Goal: Task Accomplishment & Management: Manage account settings

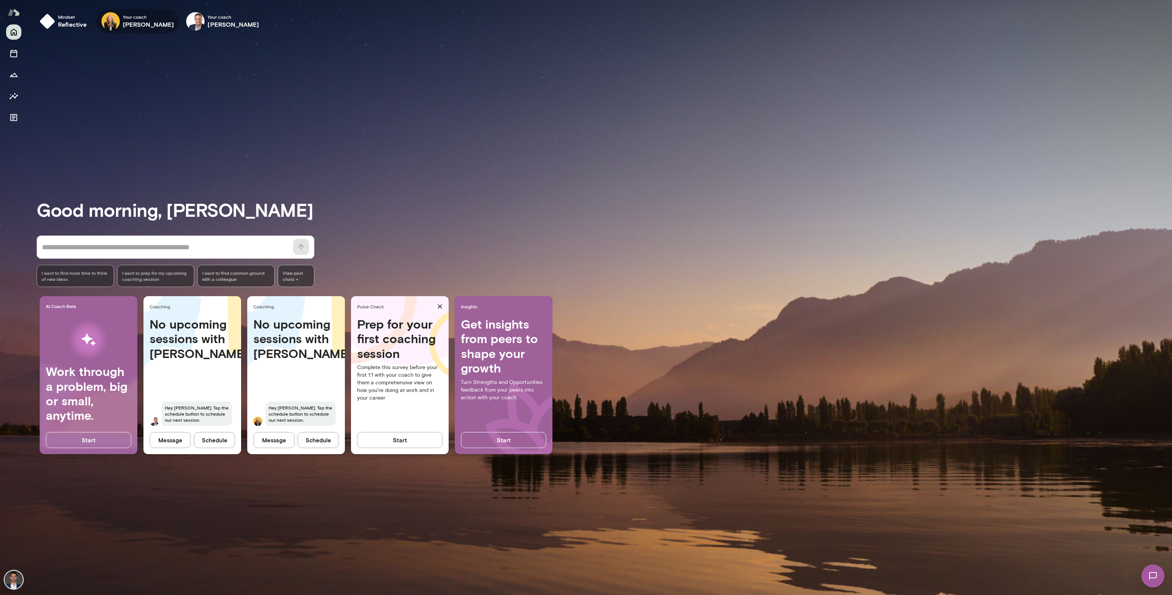
click at [133, 21] on h6 "[PERSON_NAME]" at bounding box center [149, 24] width 52 height 9
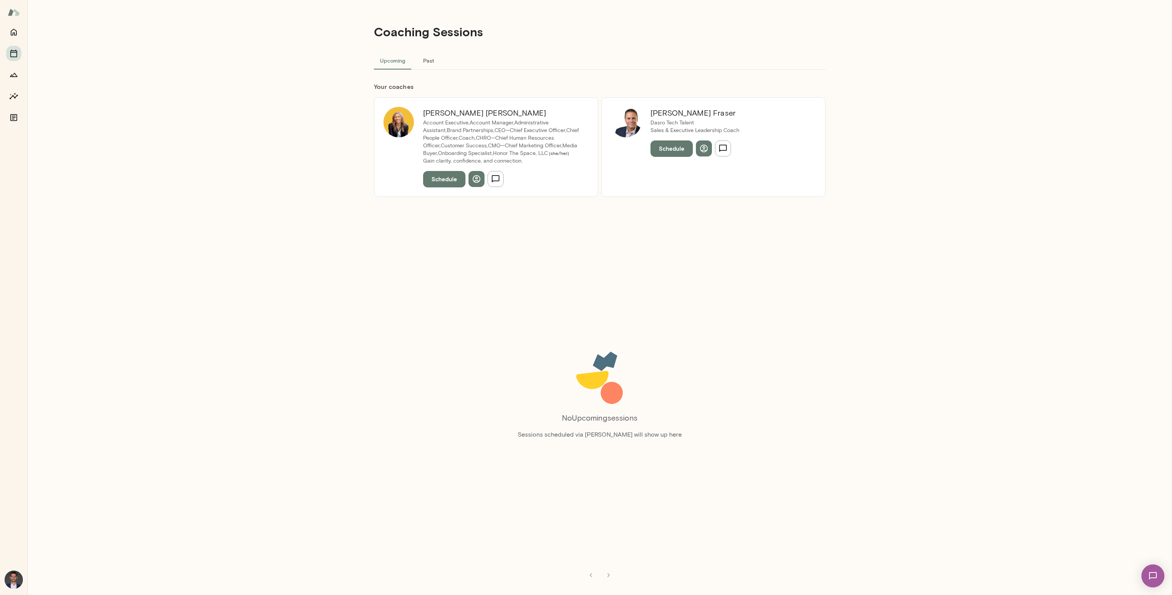
click at [472, 143] on p "Account Executive,Account Manager,Administrative Assistant,Brand Partnerships,C…" at bounding box center [501, 138] width 156 height 38
click at [397, 121] on img at bounding box center [398, 122] width 31 height 31
click at [671, 152] on button "Schedule" at bounding box center [671, 148] width 42 height 16
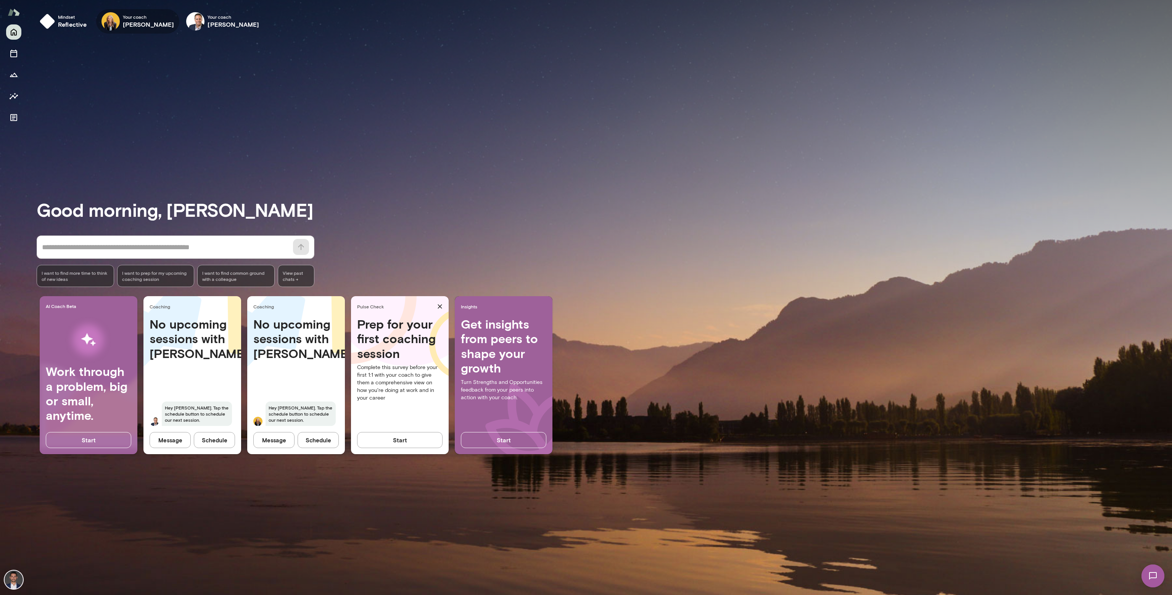
click at [124, 16] on span "Your coach" at bounding box center [149, 17] width 52 height 6
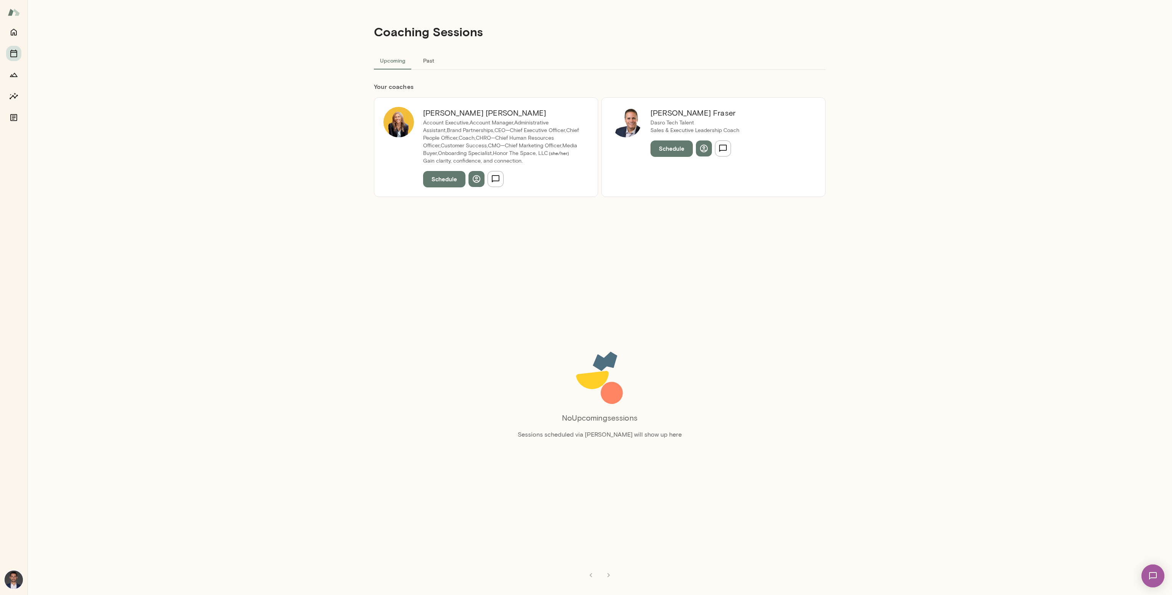
click at [464, 113] on h6 "Leah Beltz" at bounding box center [501, 113] width 156 height 12
click at [448, 178] on button "Schedule" at bounding box center [444, 179] width 42 height 16
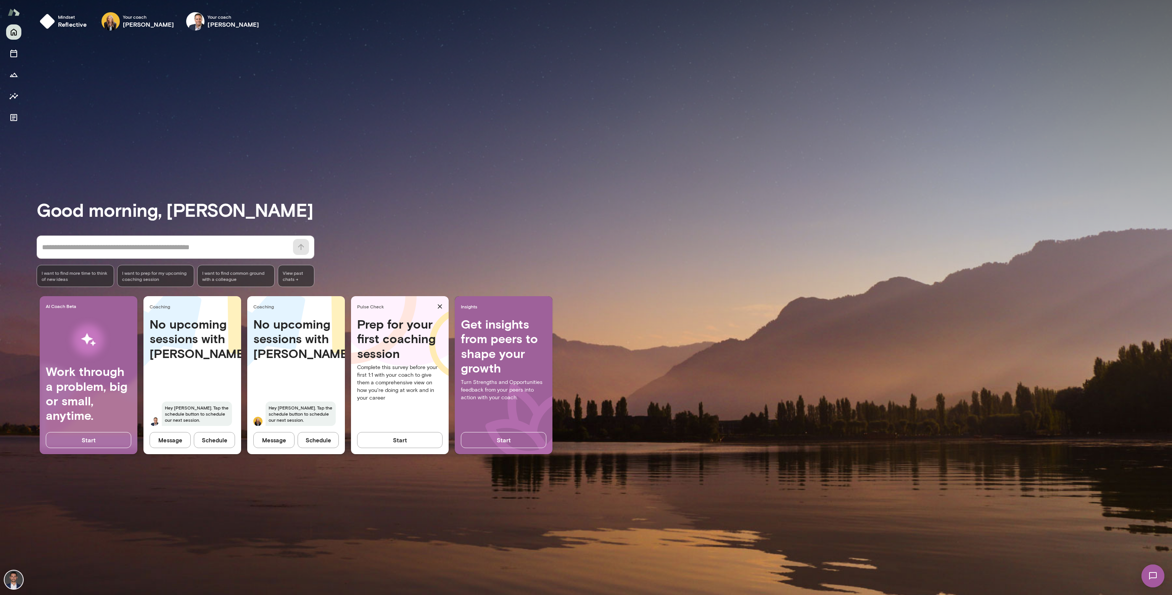
click at [226, 438] on button "Schedule" at bounding box center [214, 440] width 41 height 16
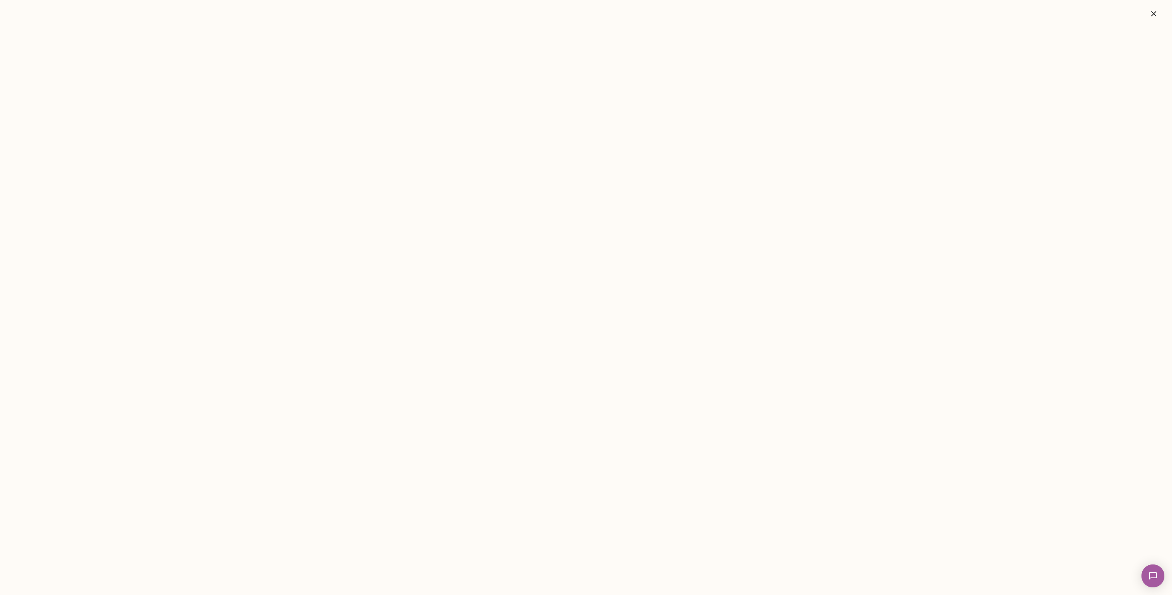
click at [1150, 7] on button "button" at bounding box center [1153, 13] width 24 height 15
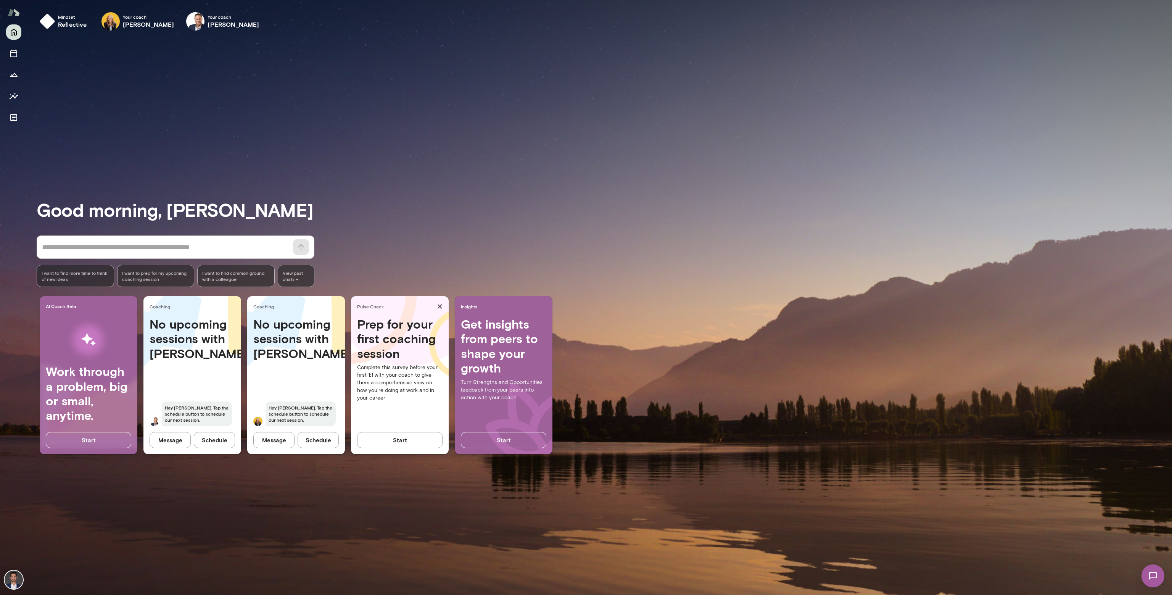
click at [15, 577] on img at bounding box center [14, 579] width 18 height 18
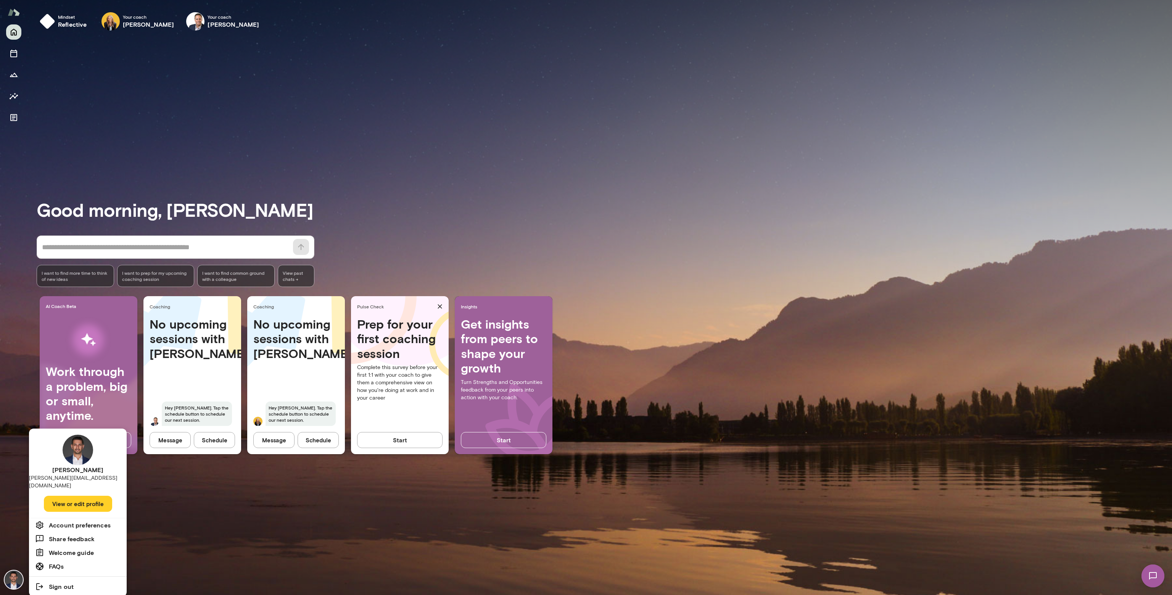
click at [78, 496] on button "View or edit profile" at bounding box center [78, 504] width 68 height 16
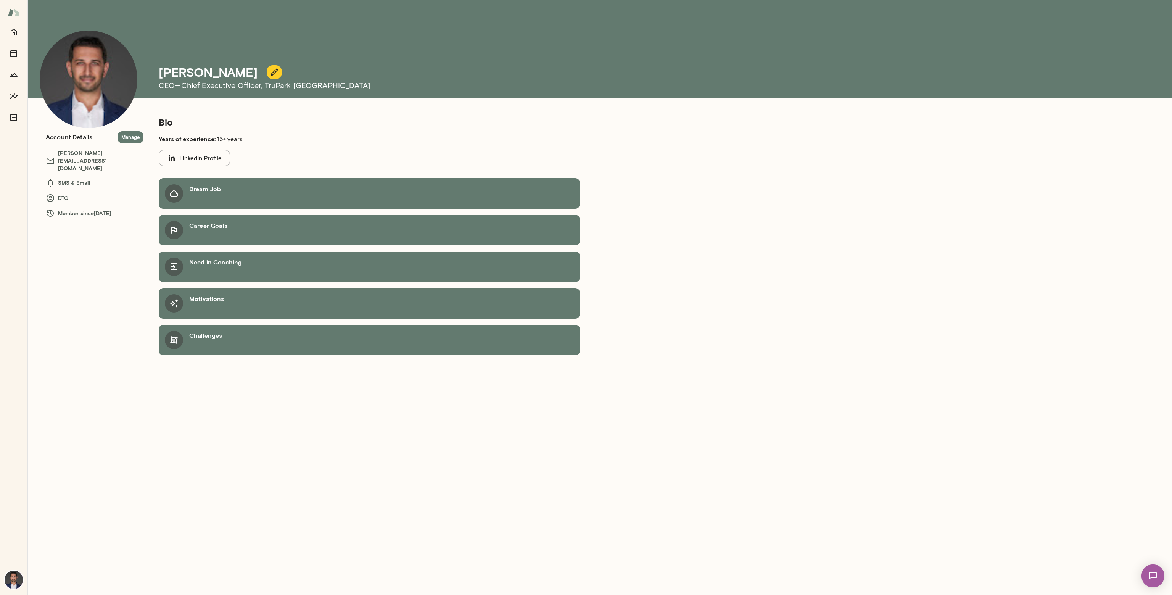
click at [200, 157] on button "LinkedIn Profile" at bounding box center [194, 158] width 71 height 16
click at [15, 38] on button "Home" at bounding box center [13, 31] width 15 height 15
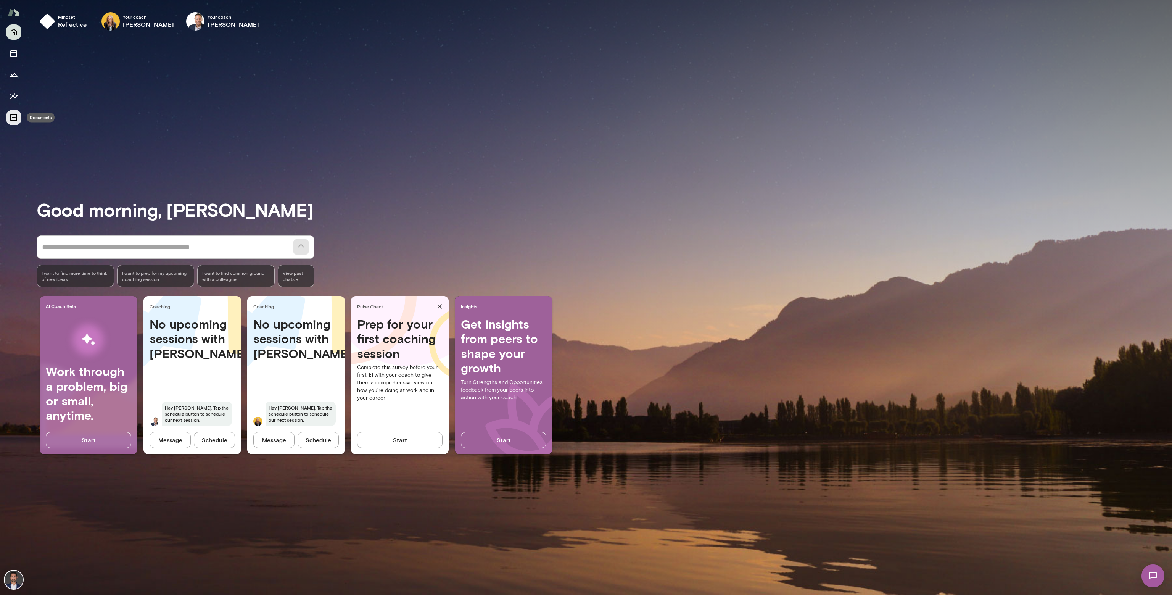
click at [17, 113] on icon "Documents" at bounding box center [13, 117] width 9 height 9
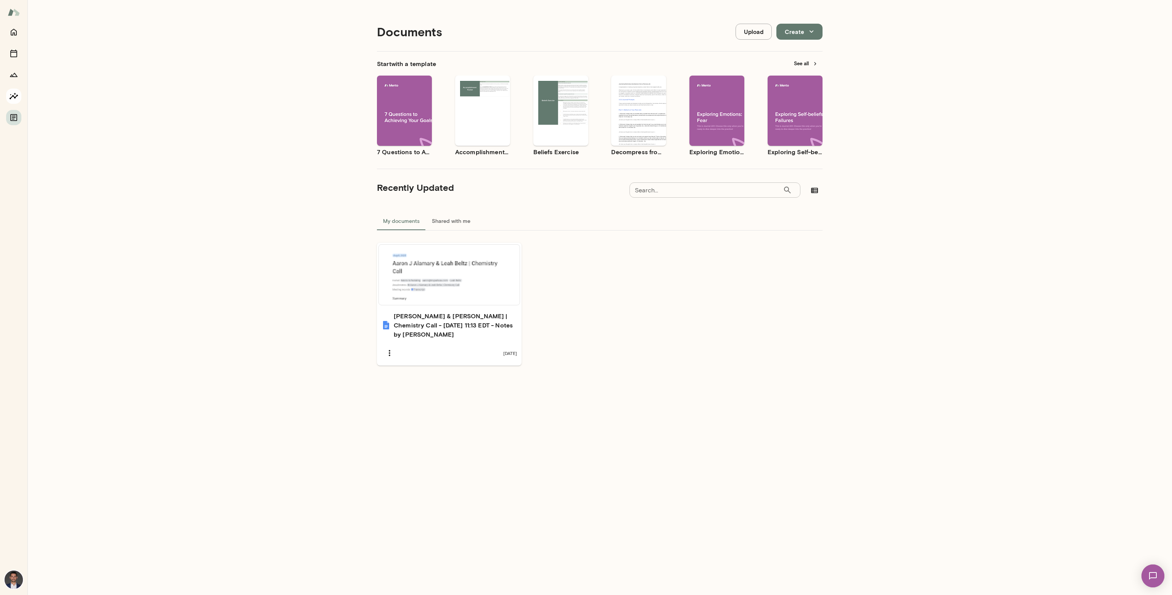
click at [12, 92] on icon "Insights" at bounding box center [13, 96] width 9 height 9
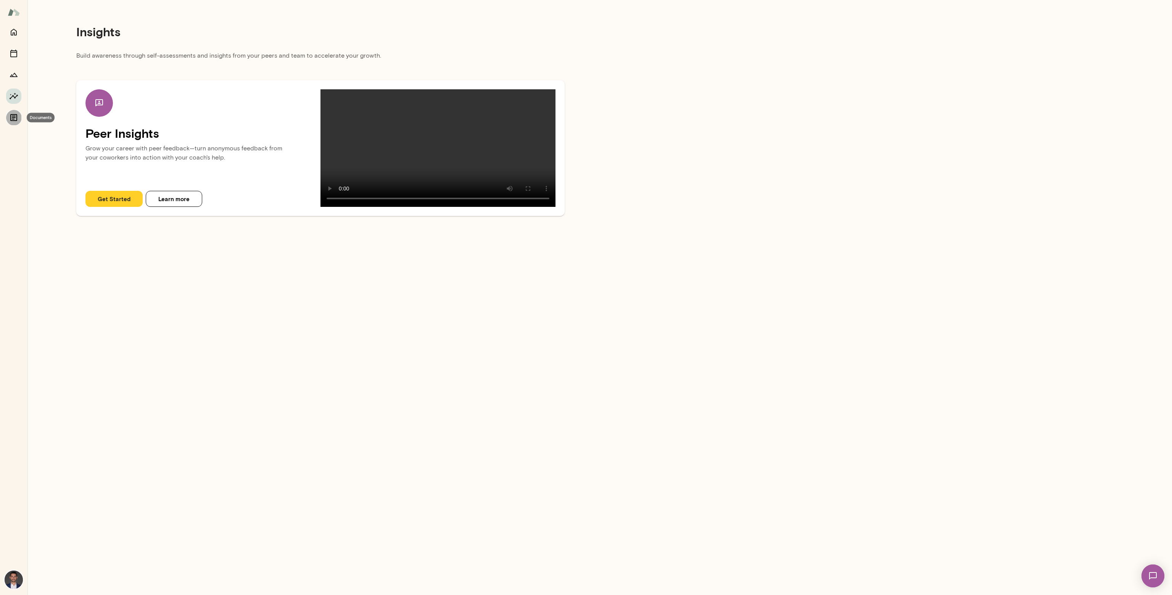
click at [12, 115] on icon "Documents" at bounding box center [13, 117] width 9 height 9
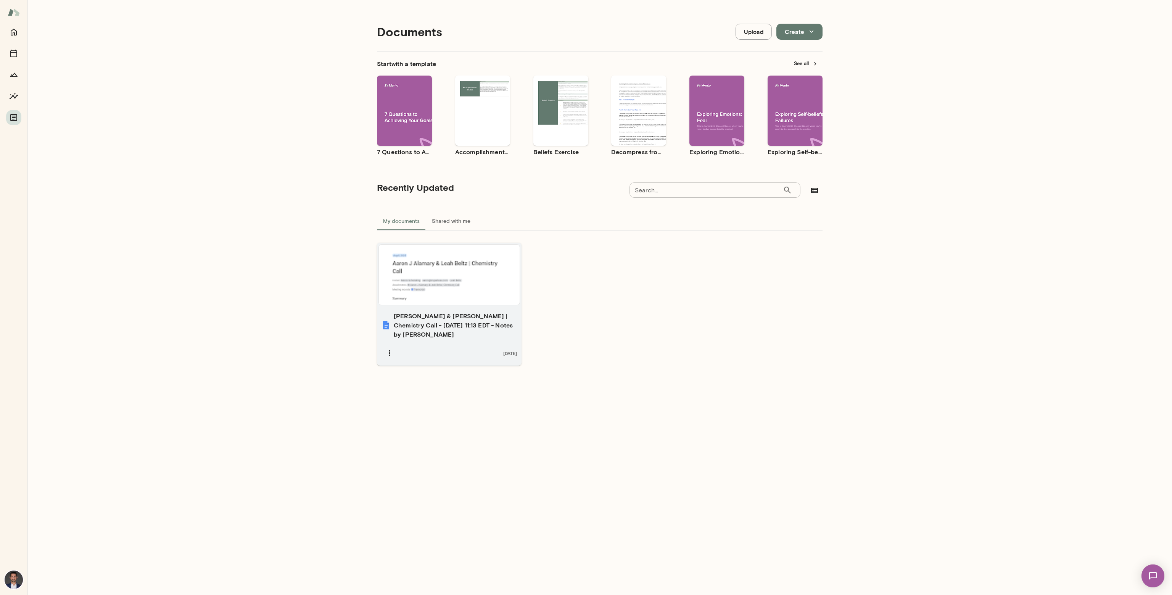
click at [464, 275] on div at bounding box center [449, 275] width 135 height 54
click at [17, 33] on icon "Home" at bounding box center [13, 31] width 9 height 9
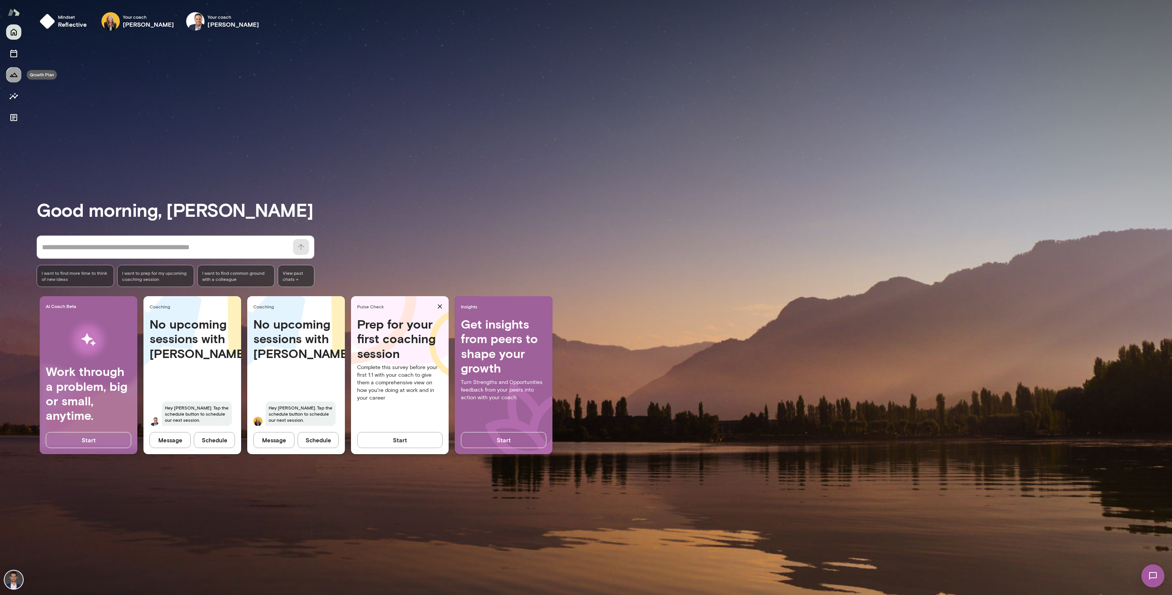
click at [16, 78] on icon "Growth Plan" at bounding box center [13, 74] width 9 height 9
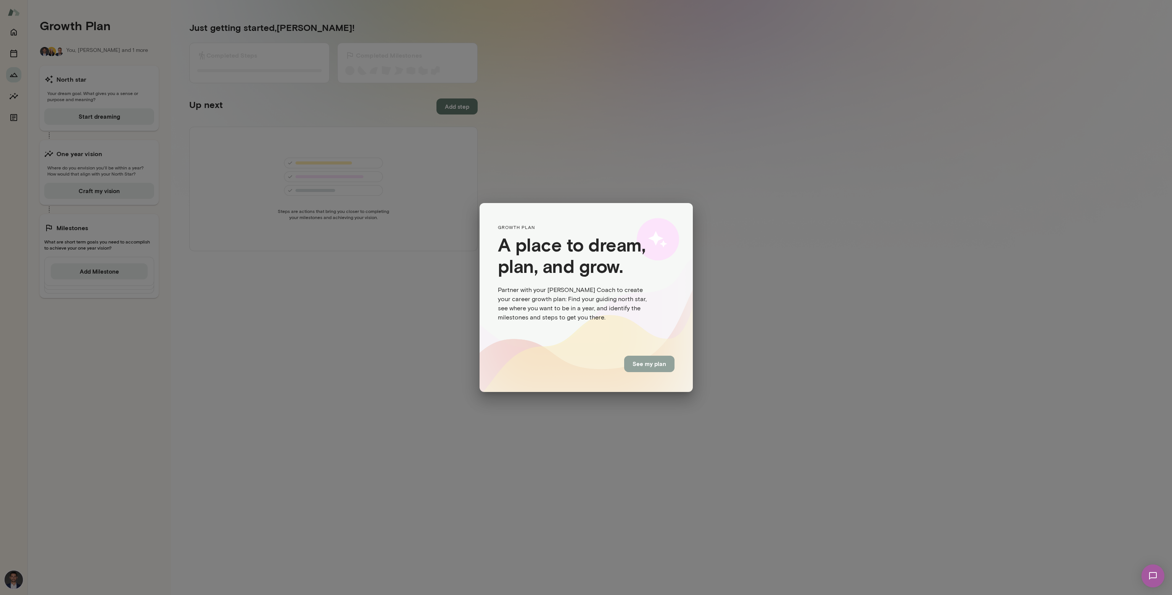
click at [644, 360] on button "See my plan" at bounding box center [649, 364] width 50 height 16
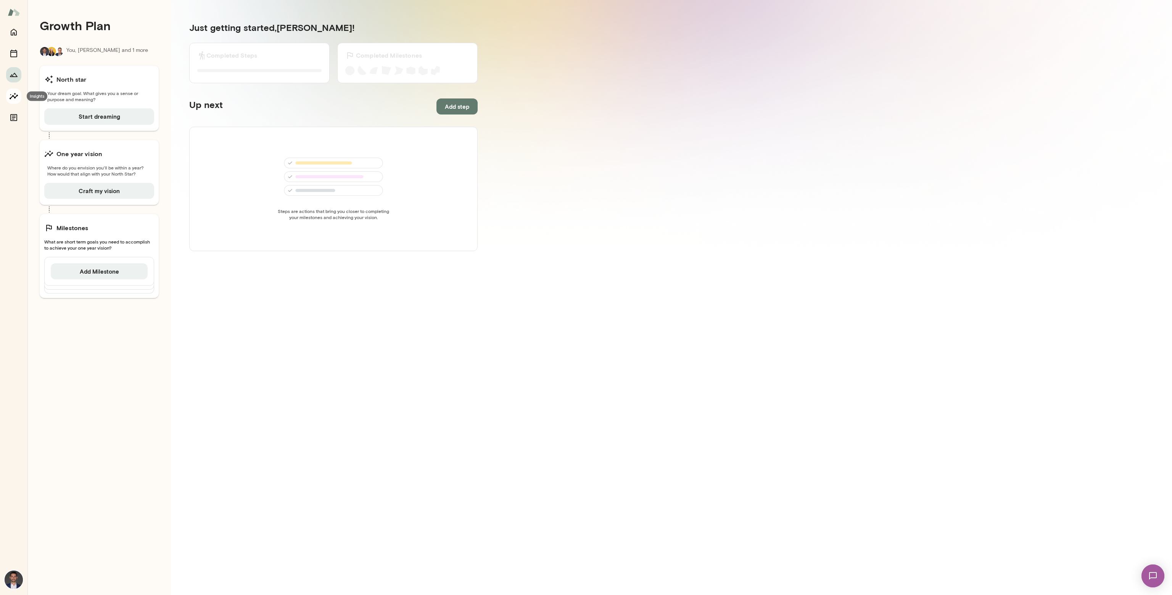
click at [9, 93] on button "Insights" at bounding box center [13, 96] width 15 height 15
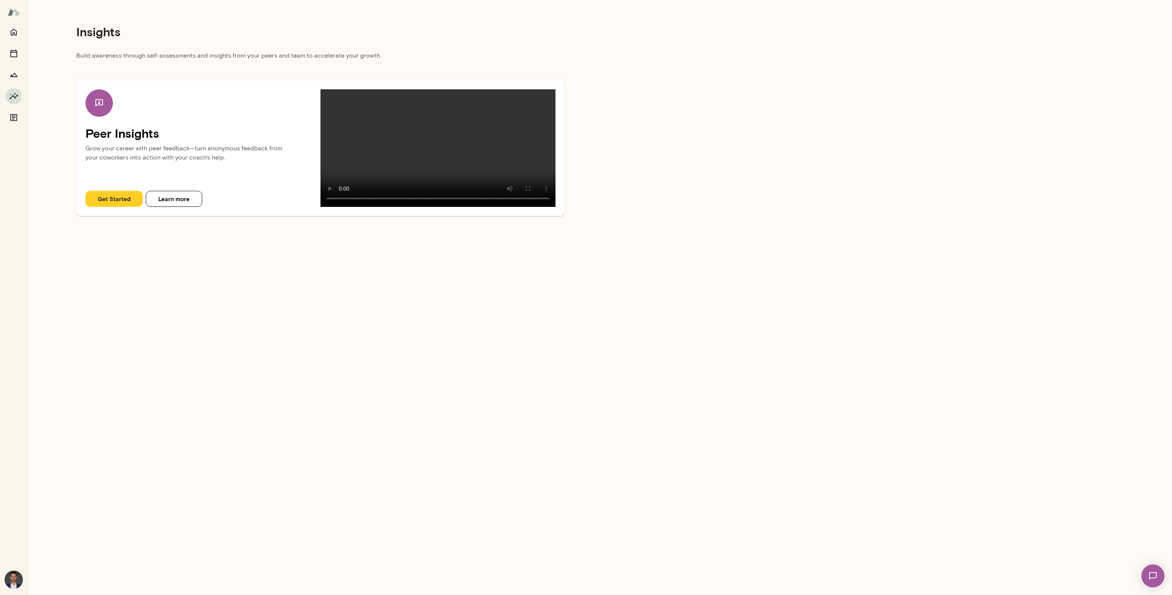
click at [21, 123] on div at bounding box center [13, 309] width 27 height 570
click at [18, 119] on button "Documents" at bounding box center [13, 117] width 15 height 15
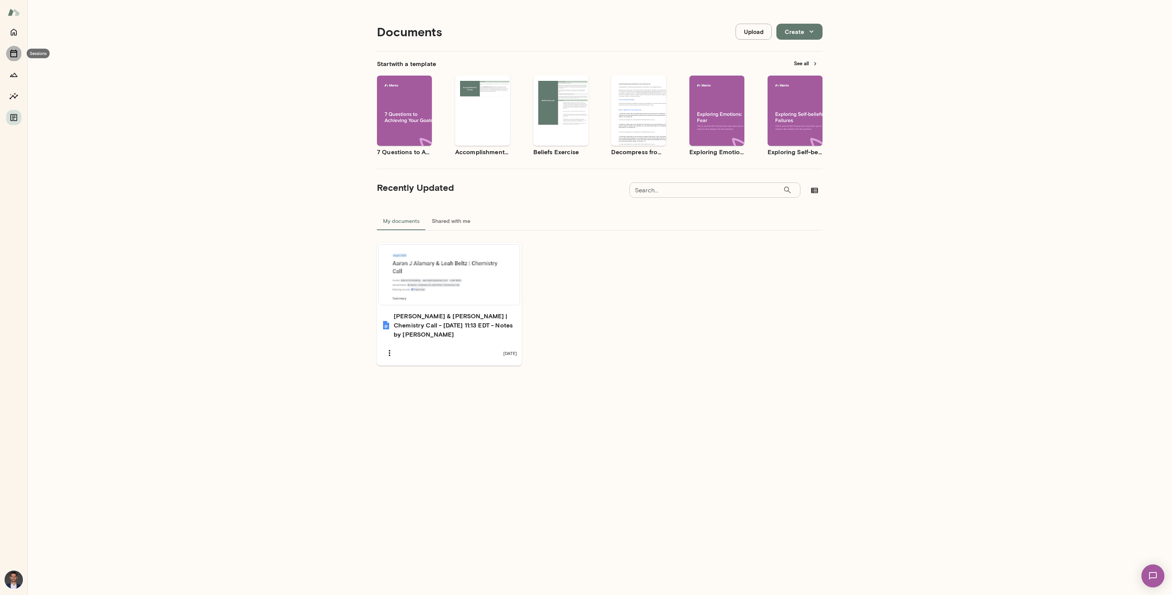
click at [15, 54] on icon "Sessions" at bounding box center [13, 53] width 9 height 9
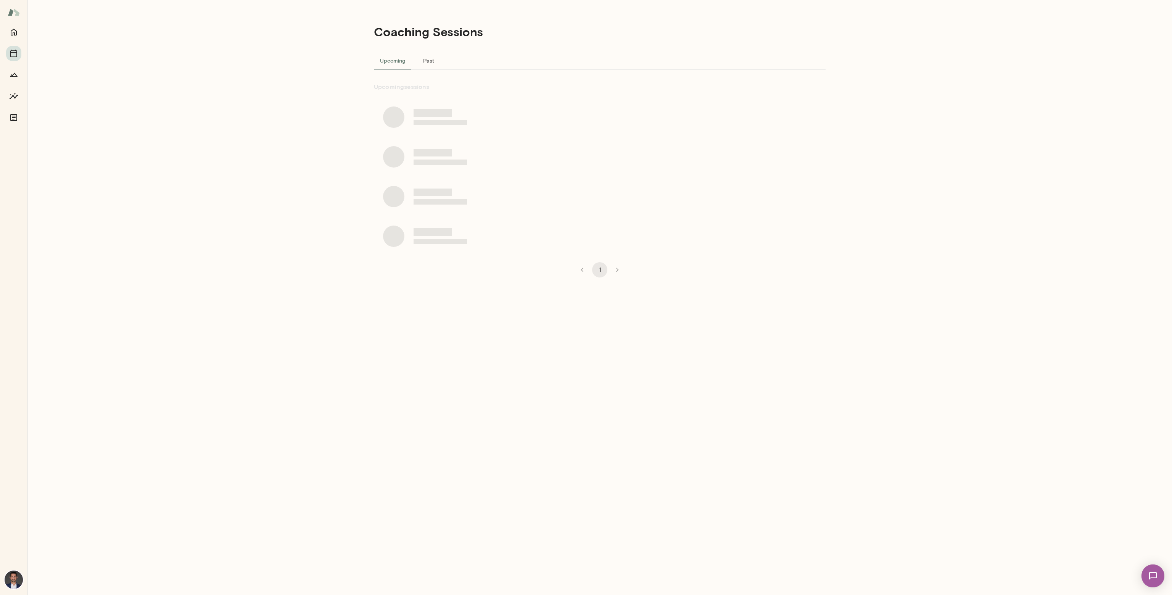
click at [14, 41] on div at bounding box center [13, 74] width 15 height 101
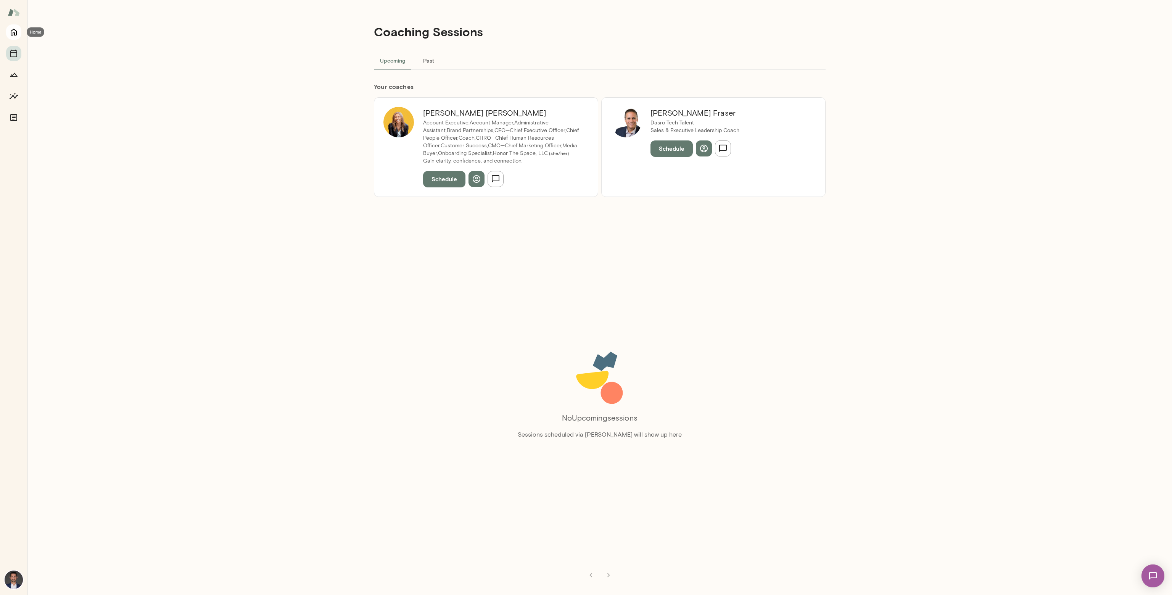
click at [14, 35] on icon "Home" at bounding box center [13, 31] width 9 height 9
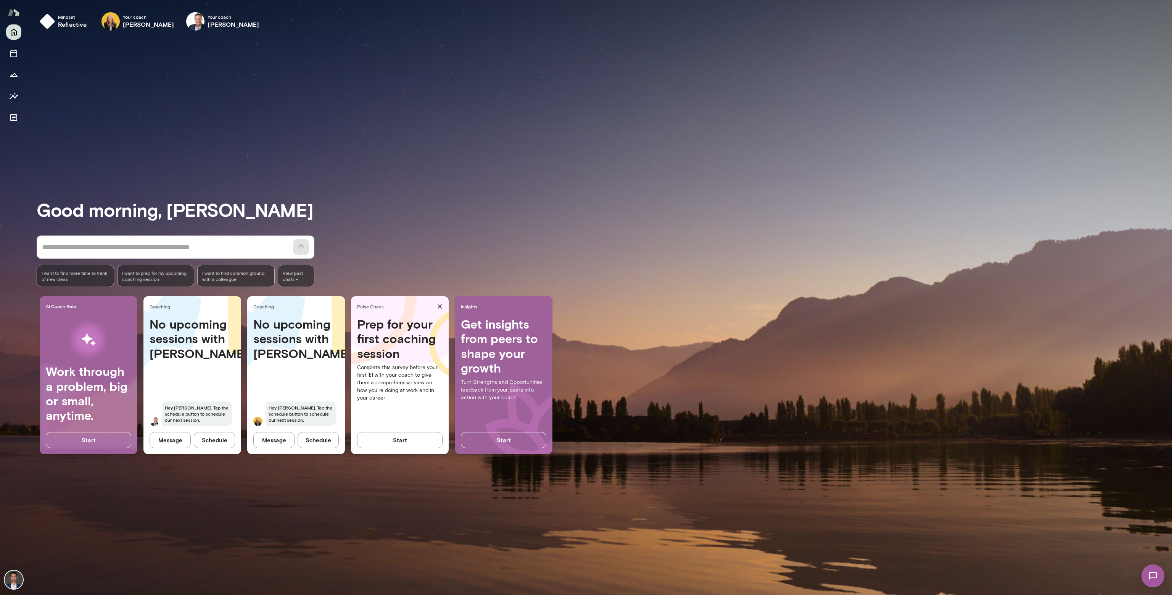
click at [14, 16] on img at bounding box center [14, 12] width 12 height 14
click at [18, 571] on div at bounding box center [13, 309] width 27 height 570
click at [18, 575] on img at bounding box center [14, 579] width 18 height 18
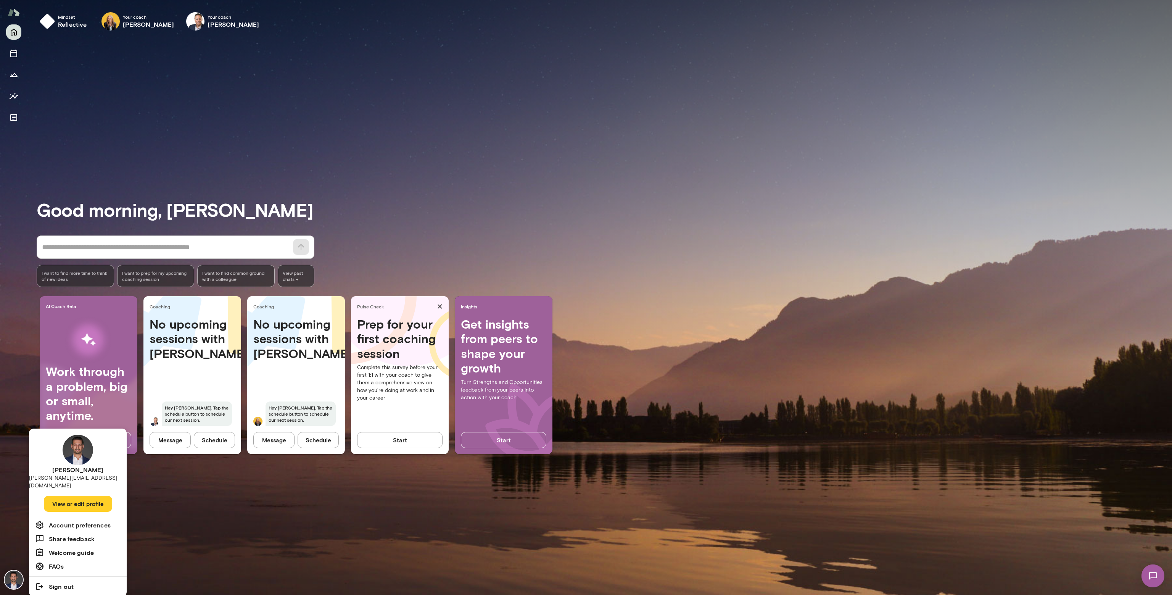
click at [62, 520] on h6 "Account preferences" at bounding box center [80, 524] width 62 height 9
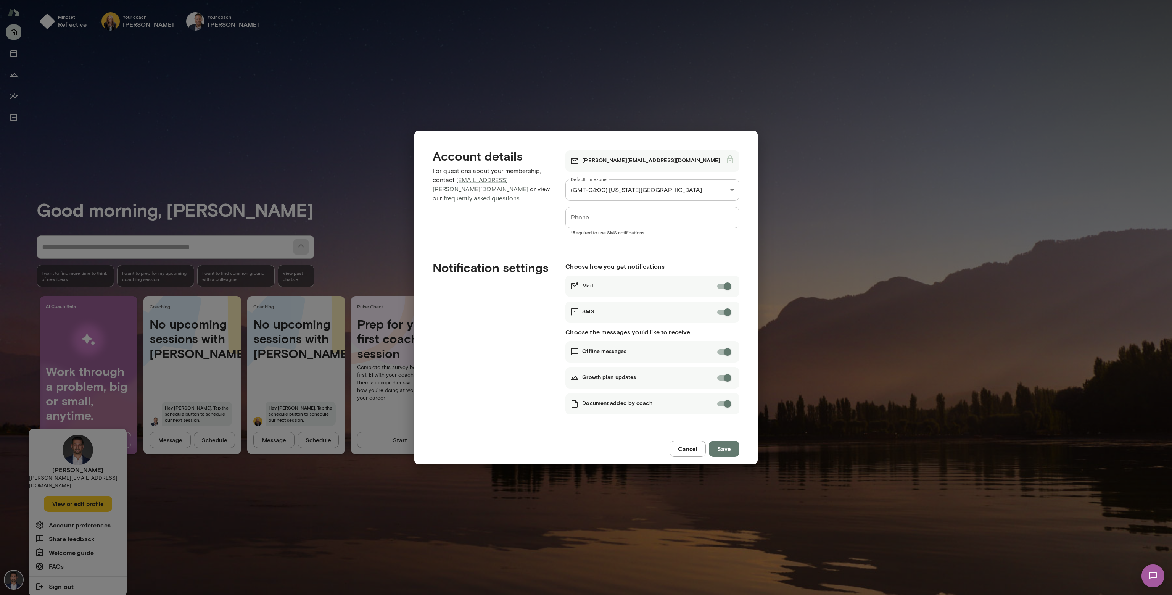
click at [592, 217] on input "Phone" at bounding box center [652, 217] width 174 height 21
type input "**********"
click at [734, 450] on button "Save" at bounding box center [724, 449] width 31 height 16
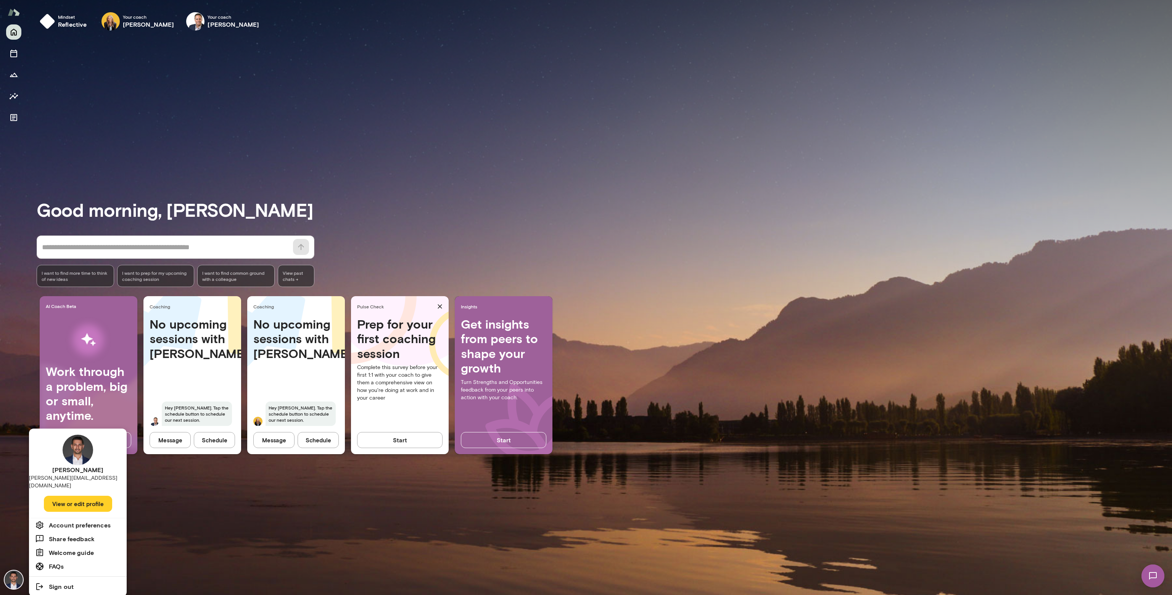
drag, startPoint x: 2306, startPoint y: 1144, endPoint x: 1160, endPoint y: 578, distance: 1278.1
click at [1163, 579] on img at bounding box center [1152, 575] width 31 height 31
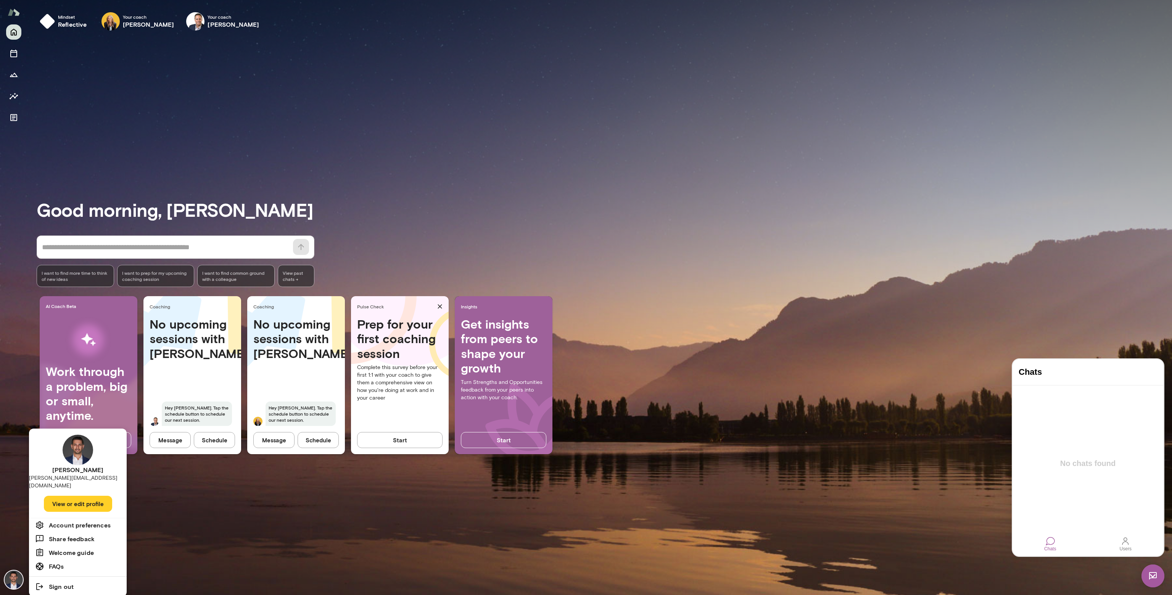
click at [1130, 544] on div at bounding box center [1125, 540] width 9 height 9
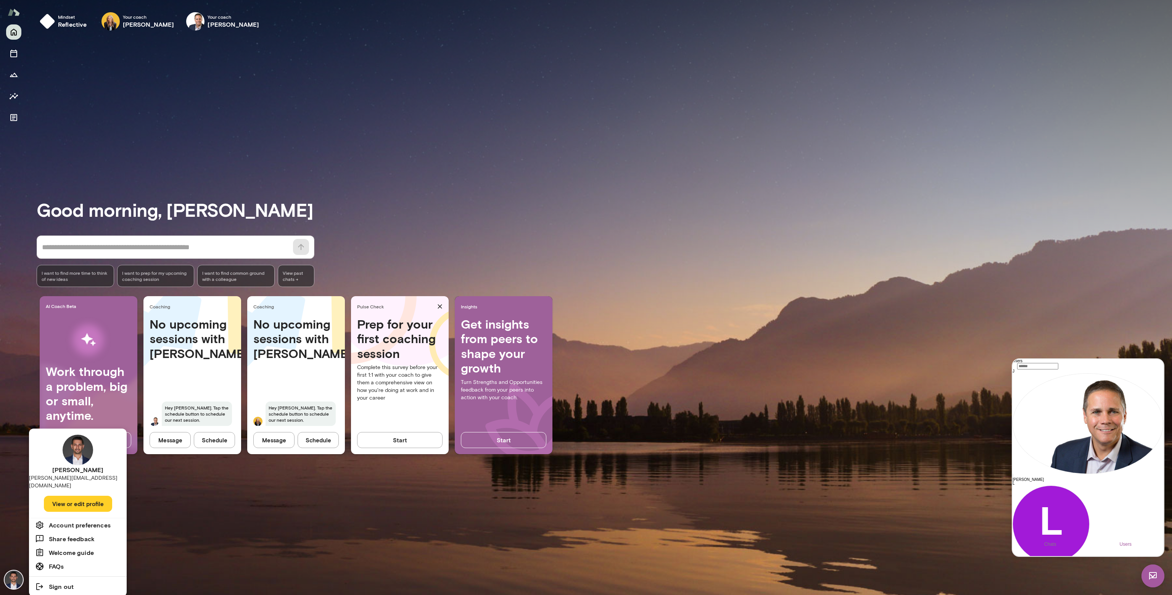
click at [1152, 583] on img at bounding box center [1152, 575] width 23 height 23
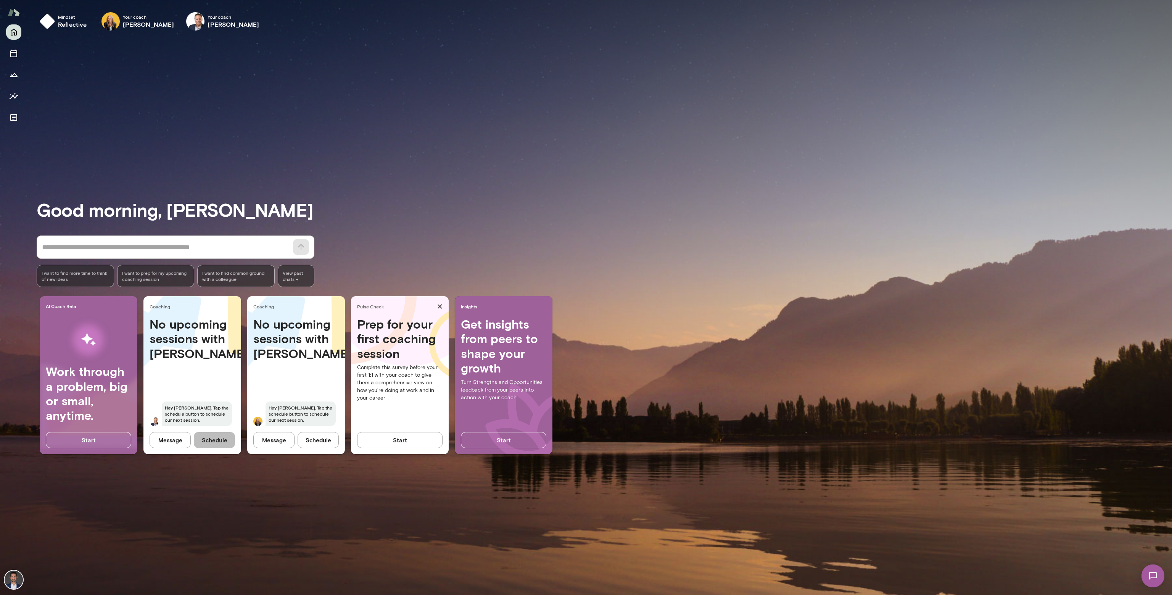
click at [212, 441] on button "Schedule" at bounding box center [214, 440] width 41 height 16
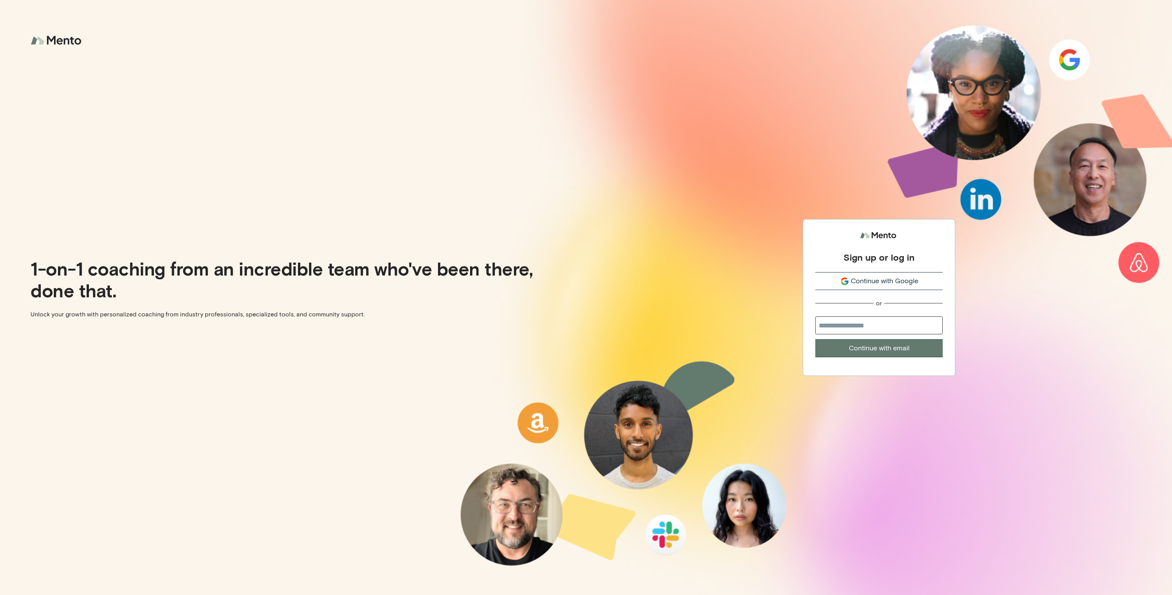
click at [852, 277] on span "Continue with Google" at bounding box center [885, 281] width 68 height 10
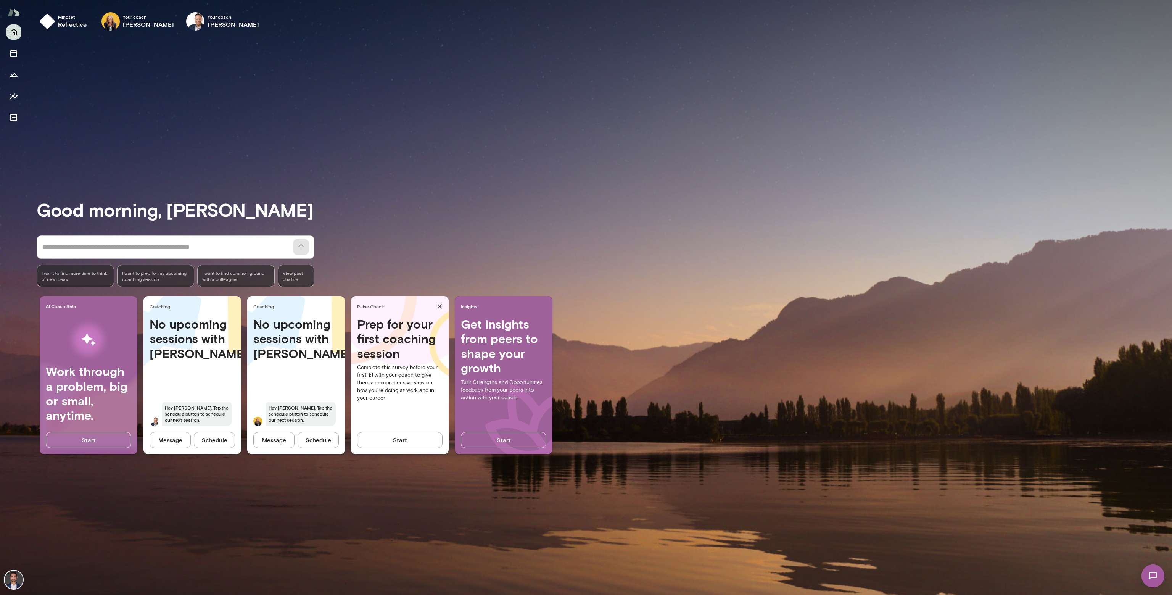
click at [10, 580] on img at bounding box center [14, 579] width 18 height 18
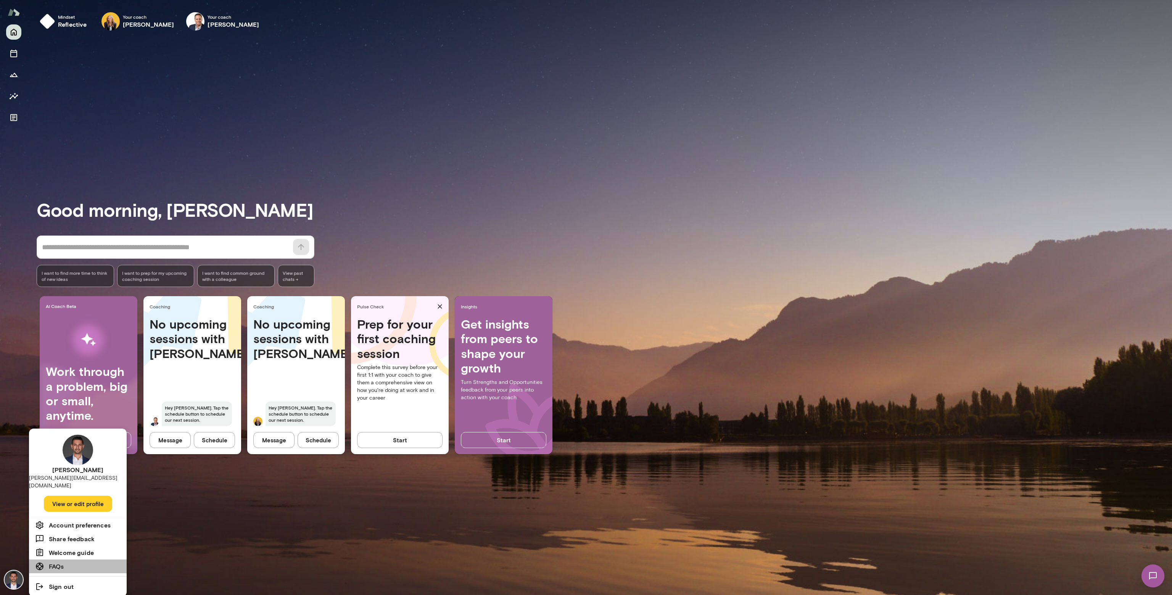
click at [63, 562] on h6 "FAQs" at bounding box center [56, 566] width 15 height 9
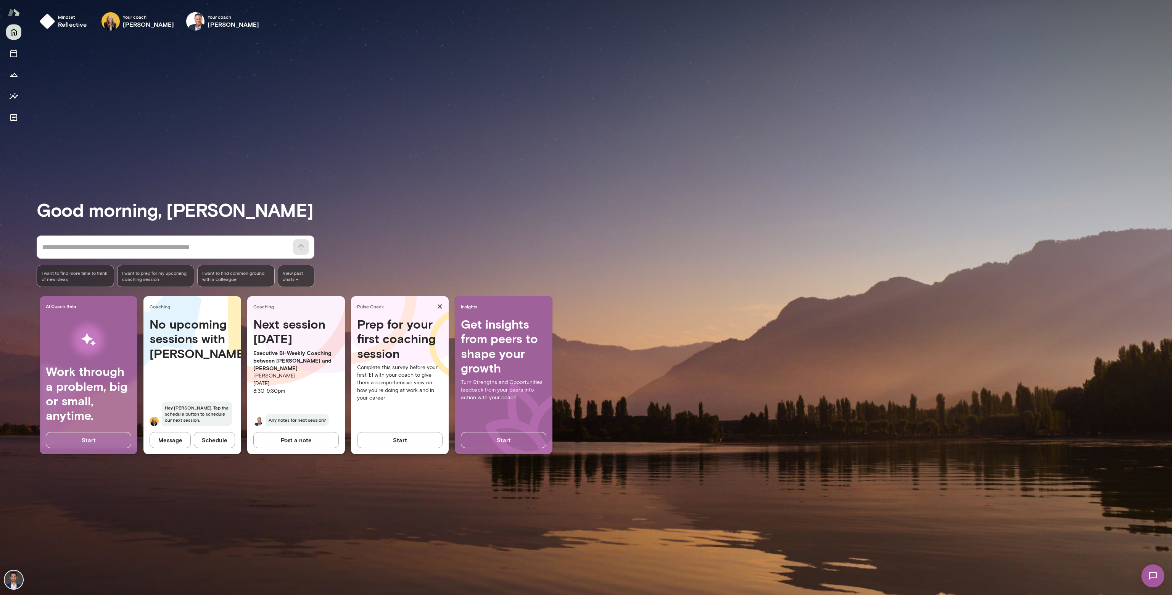
click at [21, 50] on div at bounding box center [13, 309] width 27 height 570
click at [18, 52] on icon "Sessions" at bounding box center [13, 53] width 9 height 9
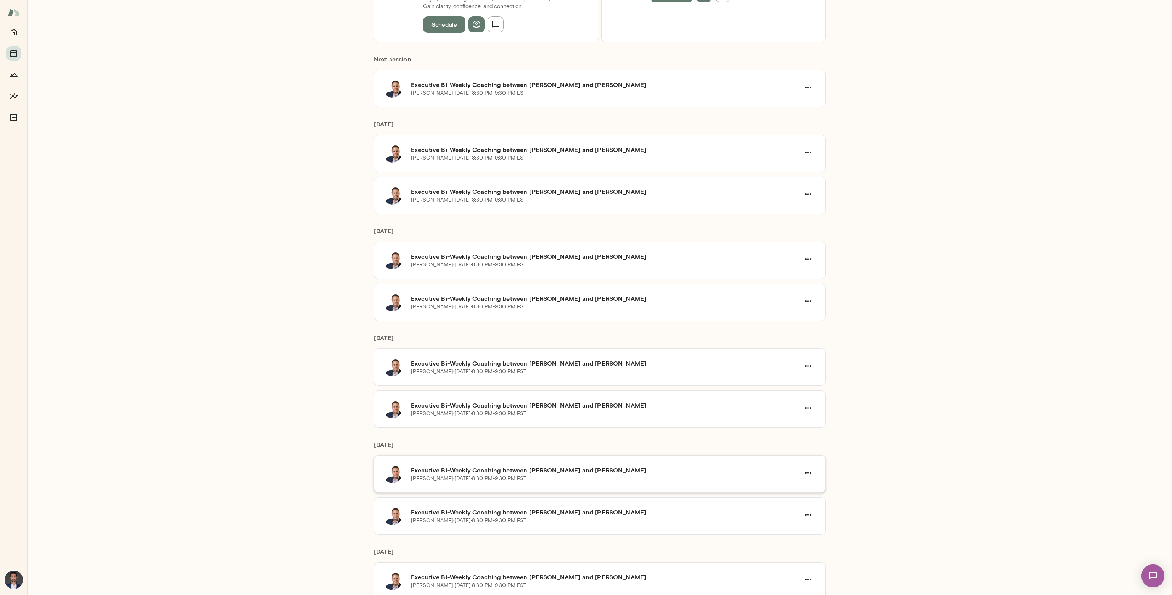
scroll to position [178, 0]
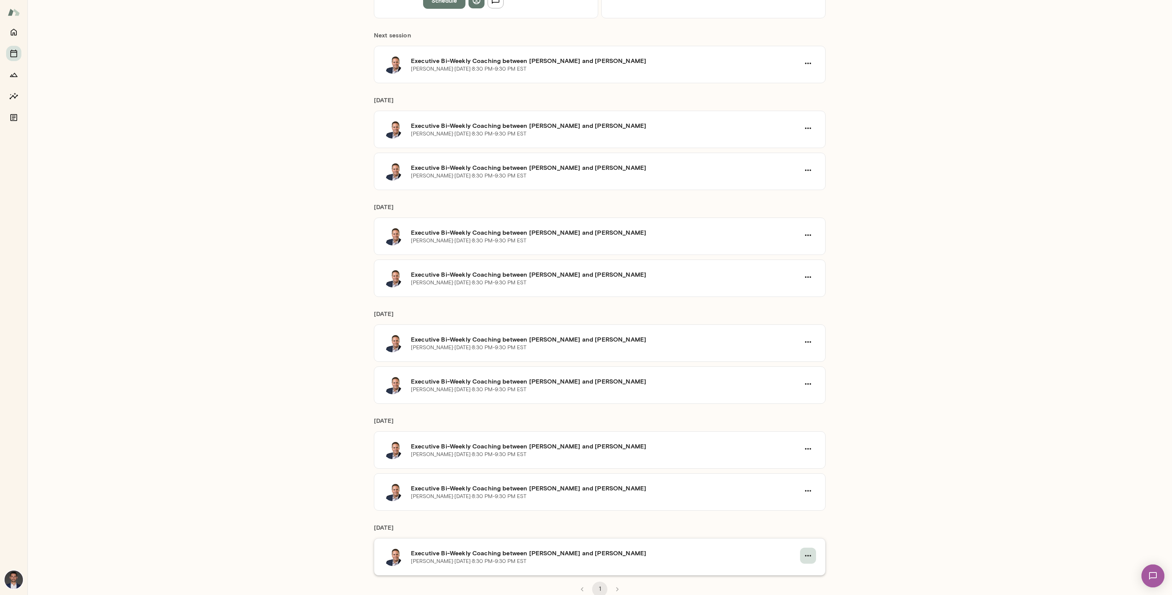
click at [803, 558] on icon "button" at bounding box center [807, 555] width 9 height 9
click at [776, 546] on span "Cancel" at bounding box center [788, 544] width 73 height 9
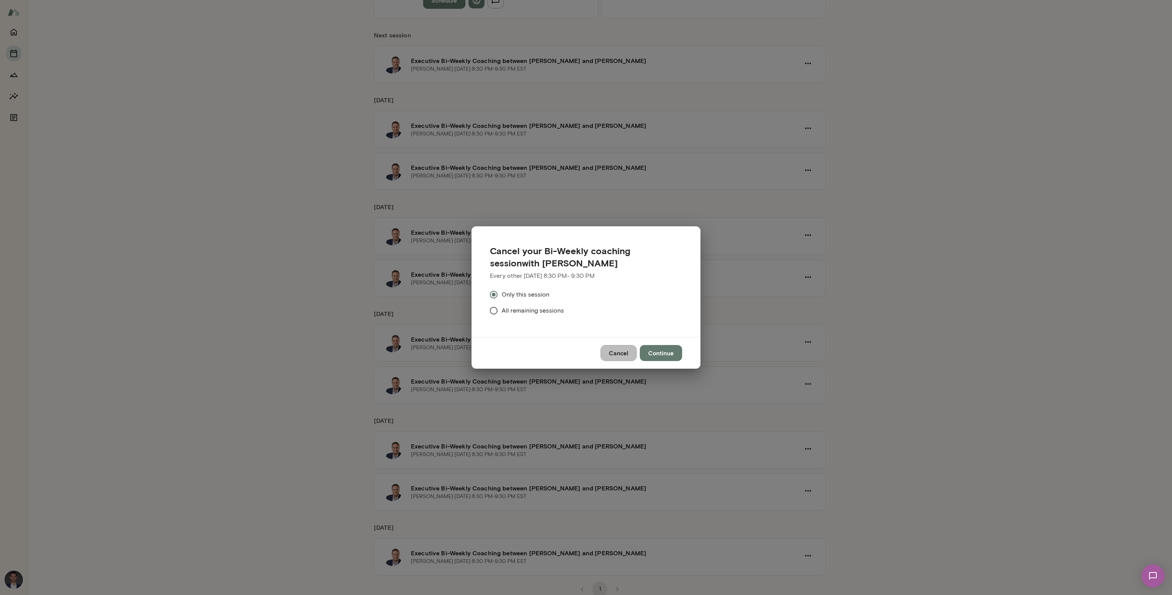
click at [623, 355] on button "Cancel" at bounding box center [618, 353] width 36 height 16
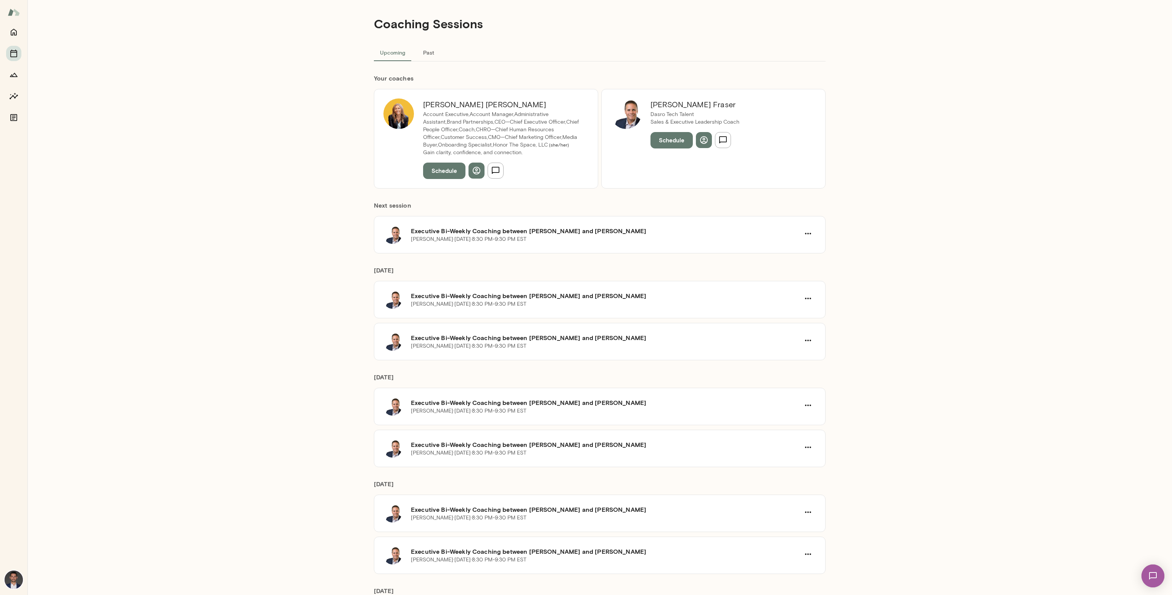
scroll to position [0, 0]
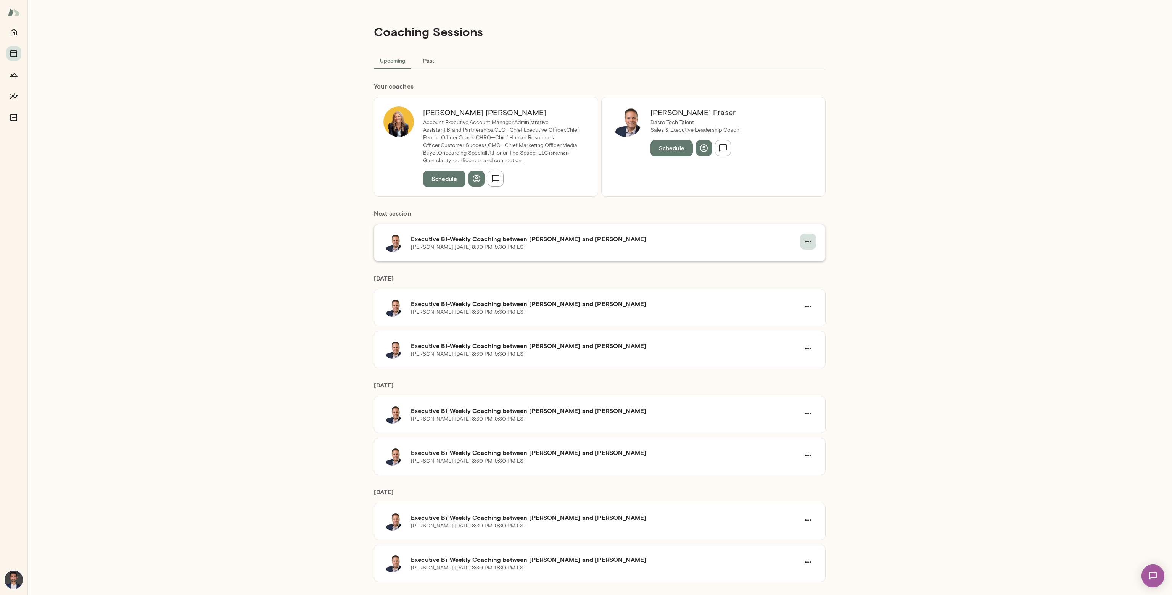
click at [807, 238] on icon "button" at bounding box center [807, 241] width 9 height 9
click at [787, 275] on span "Cancel" at bounding box center [791, 272] width 33 height 9
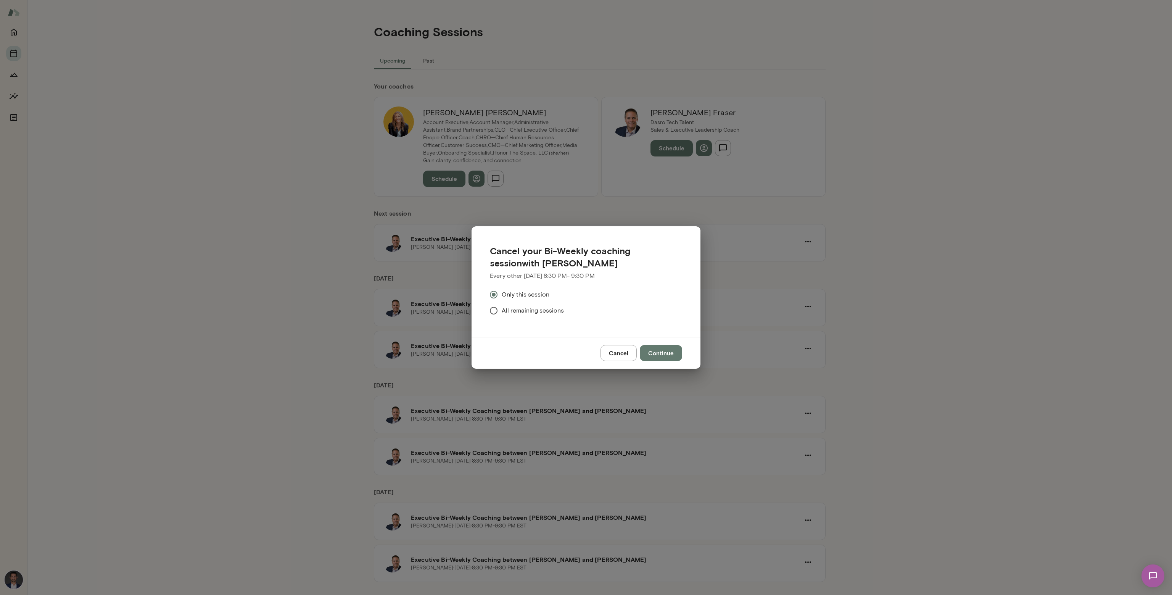
click at [520, 311] on span "All remaining sessions" at bounding box center [533, 310] width 62 height 9
click at [671, 351] on button "Continue" at bounding box center [661, 353] width 42 height 16
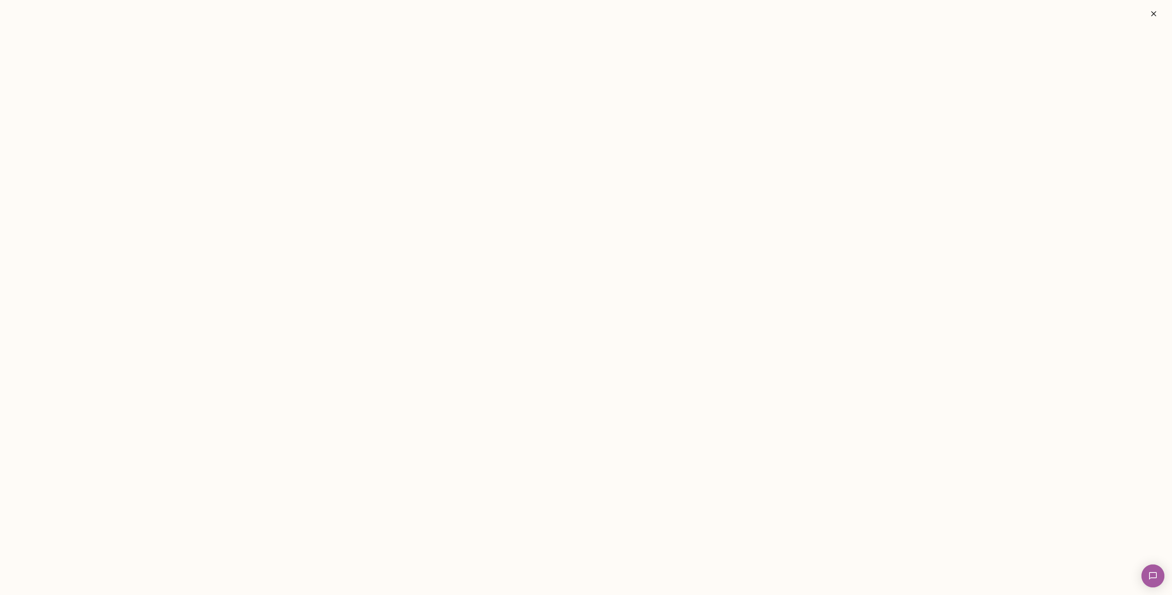
click at [1158, 8] on button "button" at bounding box center [1153, 13] width 24 height 15
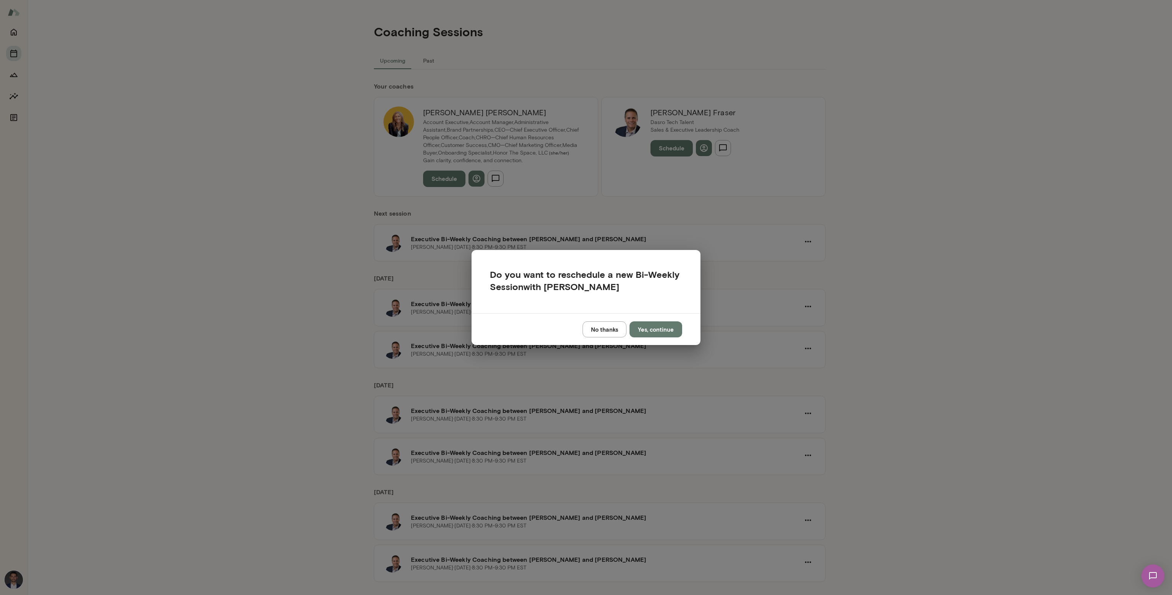
click at [665, 328] on button "Yes, continue" at bounding box center [655, 329] width 53 height 16
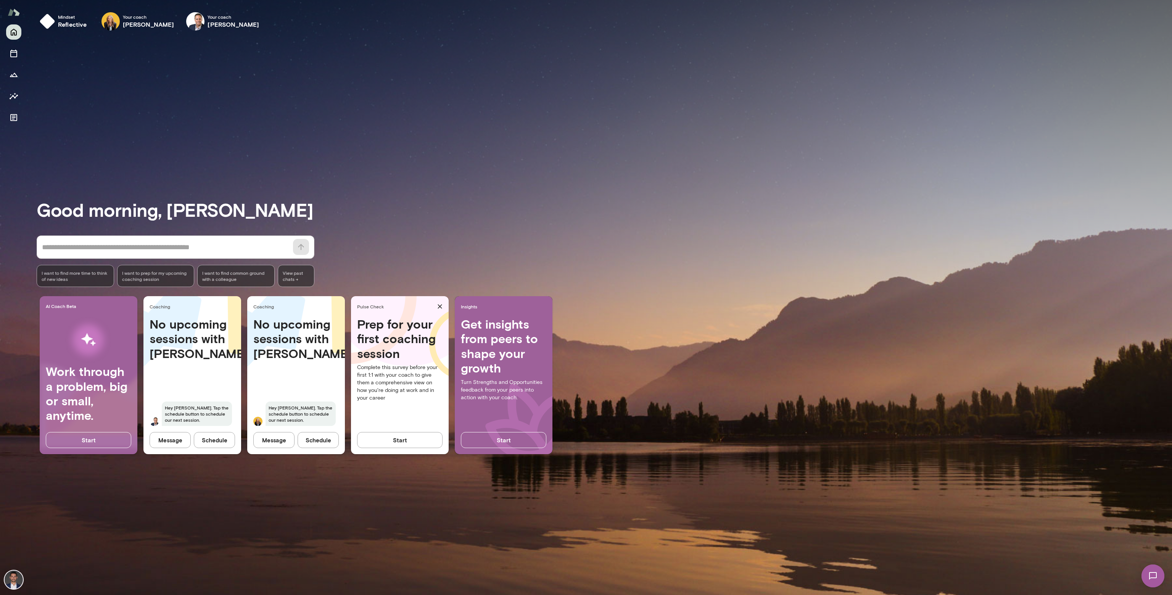
click at [217, 440] on button "Schedule" at bounding box center [214, 440] width 41 height 16
click at [224, 440] on button "Schedule" at bounding box center [214, 440] width 41 height 16
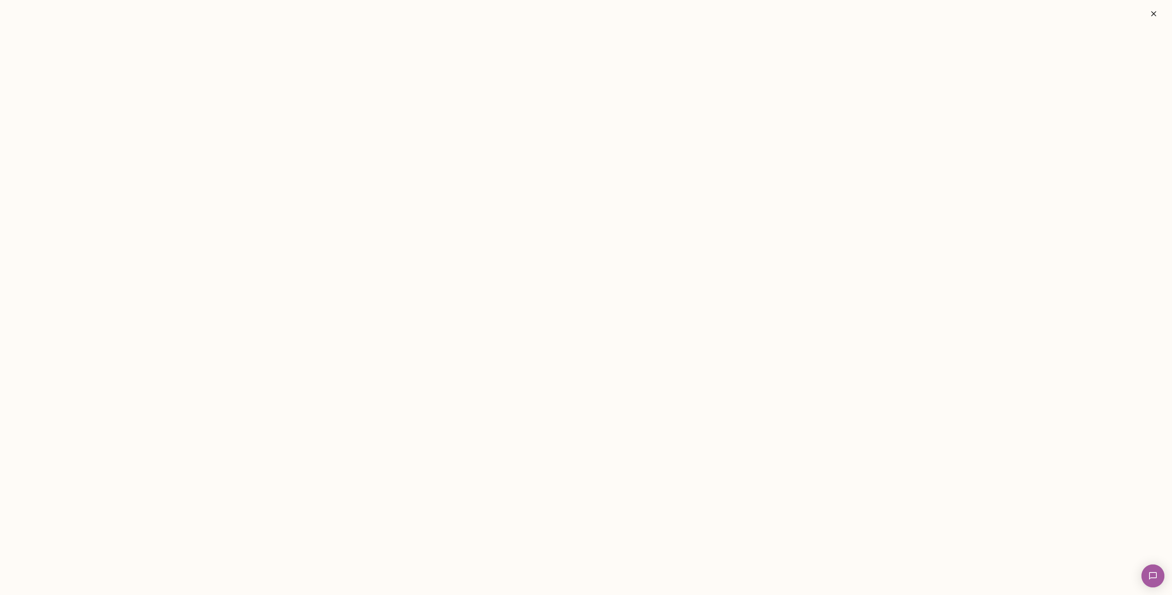
click at [1156, 576] on img at bounding box center [1152, 575] width 31 height 31
click at [1128, 547] on div "Users" at bounding box center [1126, 548] width 12 height 5
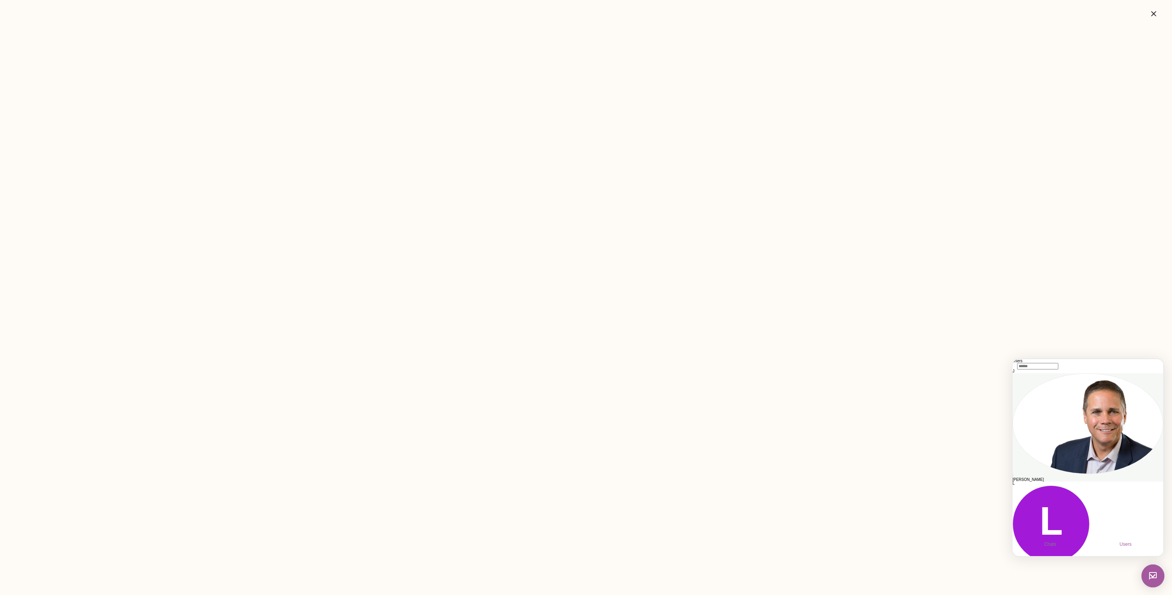
click at [1069, 478] on div "[PERSON_NAME]" at bounding box center [1088, 480] width 151 height 4
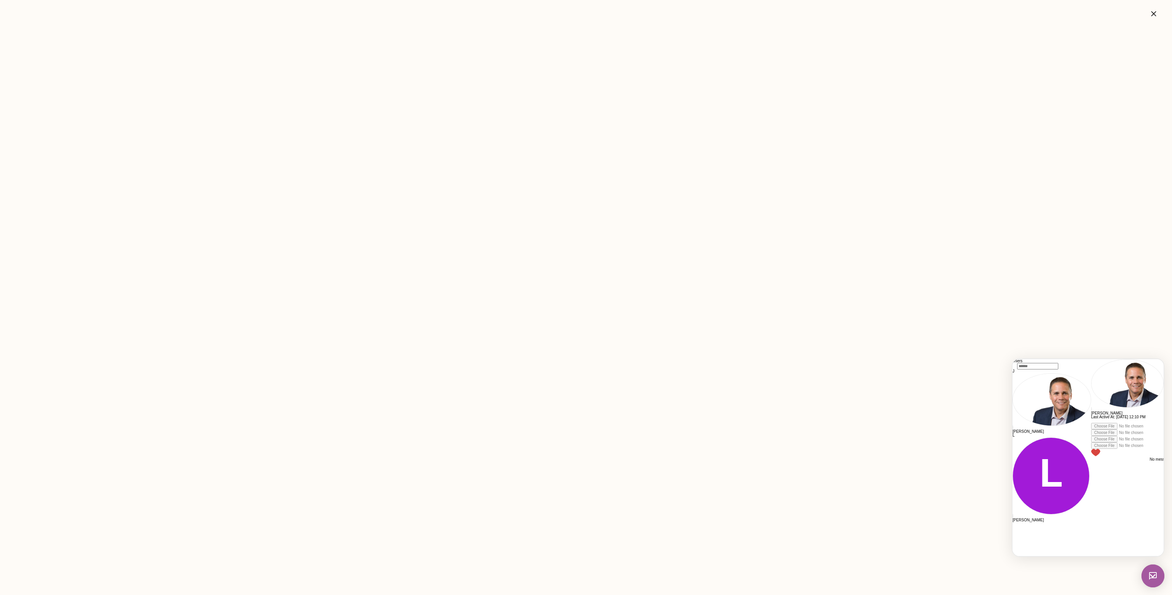
click at [1091, 456] on div at bounding box center [1127, 440] width 72 height 34
click at [1091, 423] on div at bounding box center [1127, 421] width 72 height 4
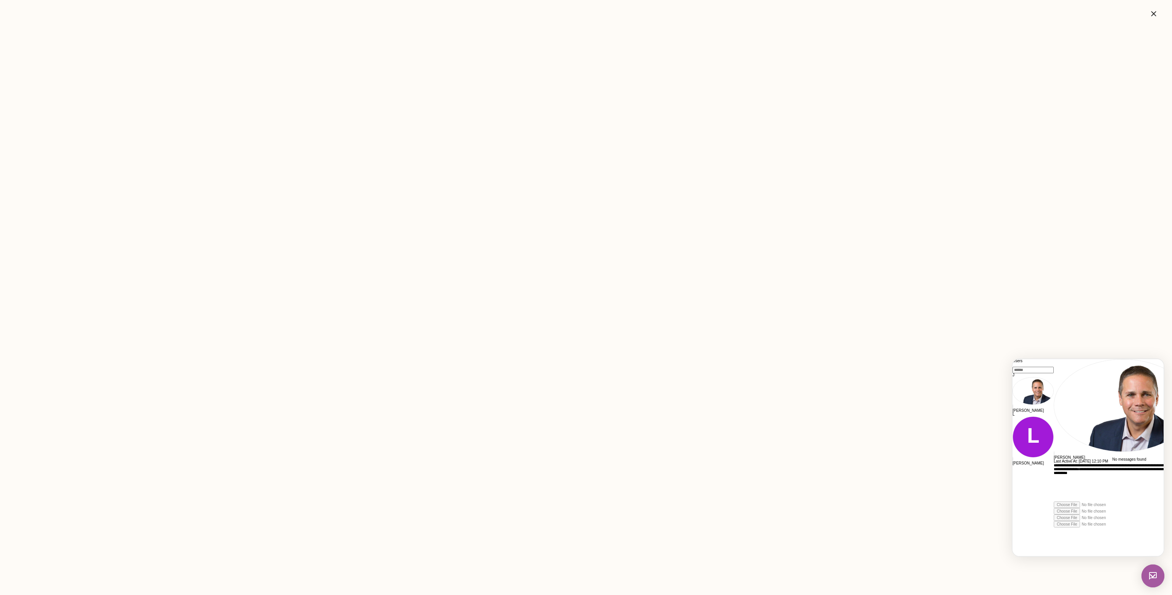
scroll to position [28, 0]
click at [1157, 11] on icon "button" at bounding box center [1153, 13] width 9 height 9
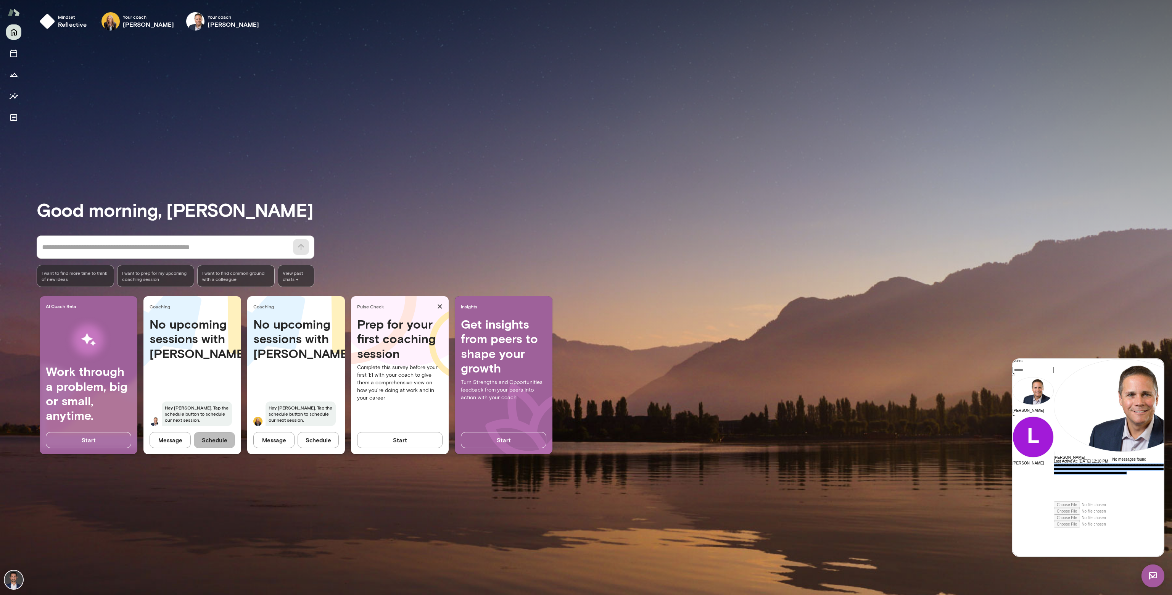
click at [224, 436] on button "Schedule" at bounding box center [214, 440] width 41 height 16
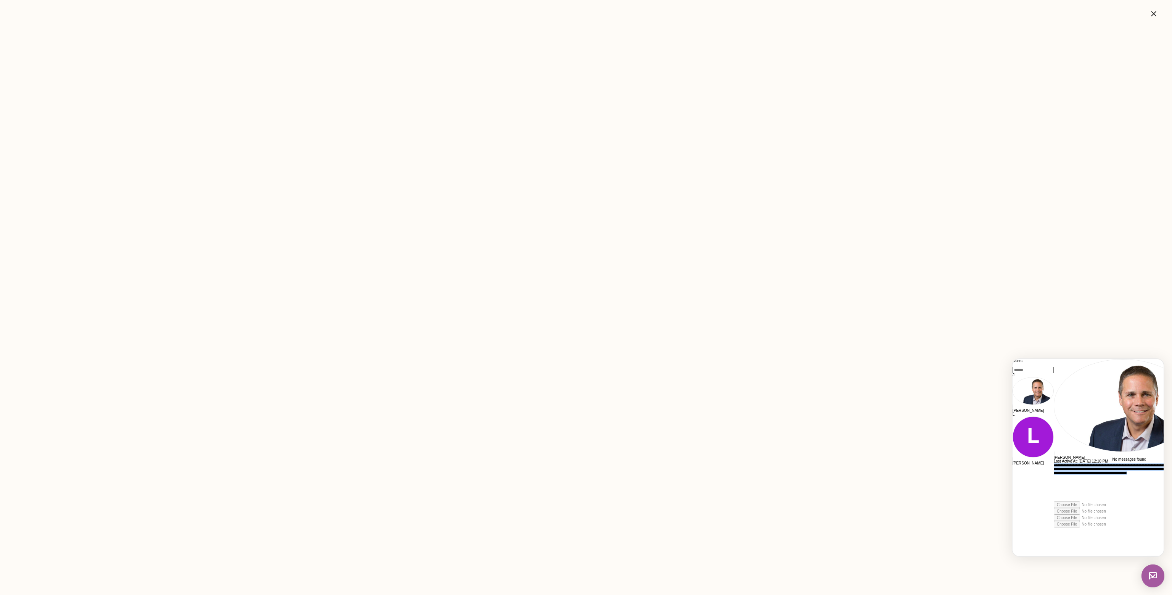
click at [1130, 501] on div "**********" at bounding box center [1123, 482] width 138 height 38
drag, startPoint x: 1128, startPoint y: 531, endPoint x: 1021, endPoint y: 531, distance: 107.2
click at [1054, 501] on div "**********" at bounding box center [1123, 482] width 138 height 38
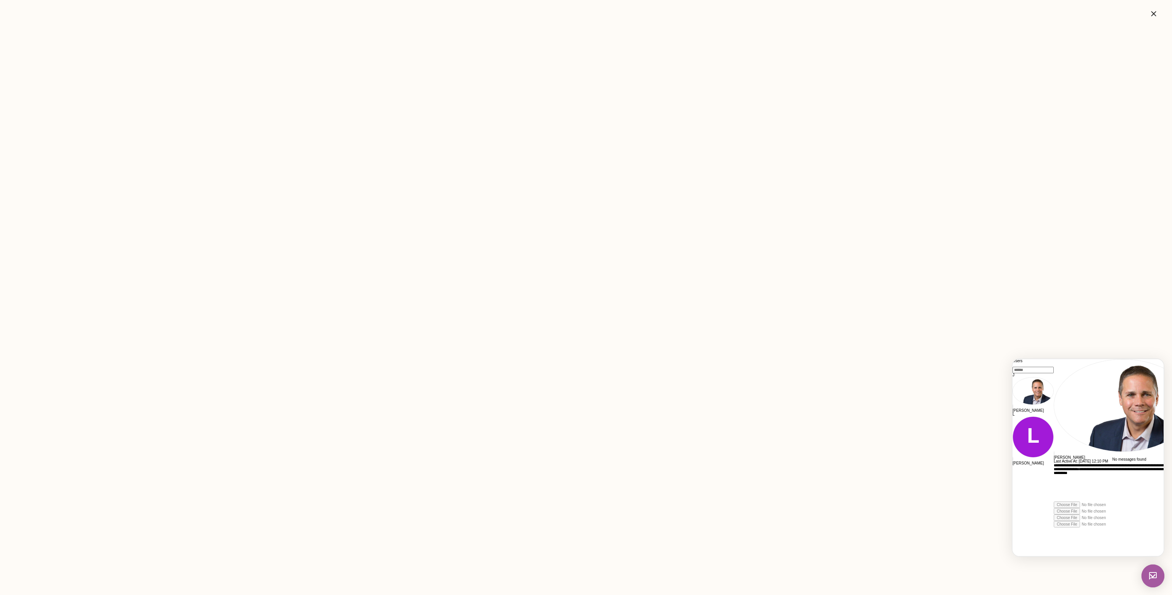
scroll to position [20, 0]
click at [1054, 501] on div "**********" at bounding box center [1123, 482] width 138 height 38
click at [1054, 527] on icon at bounding box center [1054, 527] width 0 height 0
click at [1154, 16] on icon "button" at bounding box center [1153, 13] width 9 height 9
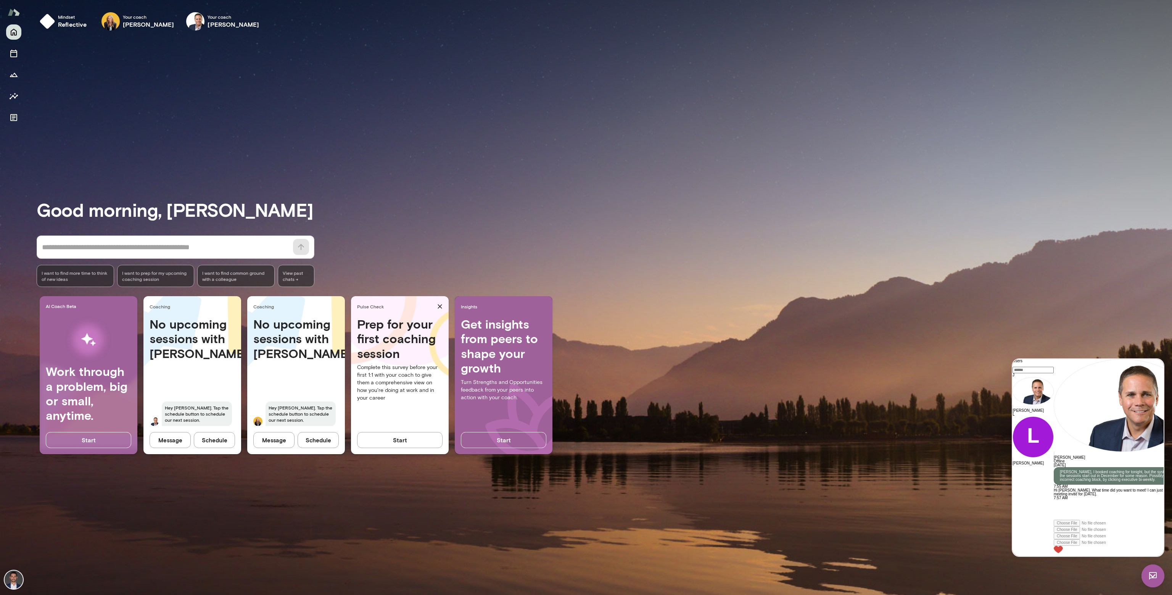
scroll to position [16, 0]
click at [1067, 540] on div at bounding box center [1123, 537] width 138 height 34
click at [1054, 520] on div at bounding box center [1123, 510] width 138 height 20
click at [1067, 539] on div at bounding box center [1123, 549] width 138 height 20
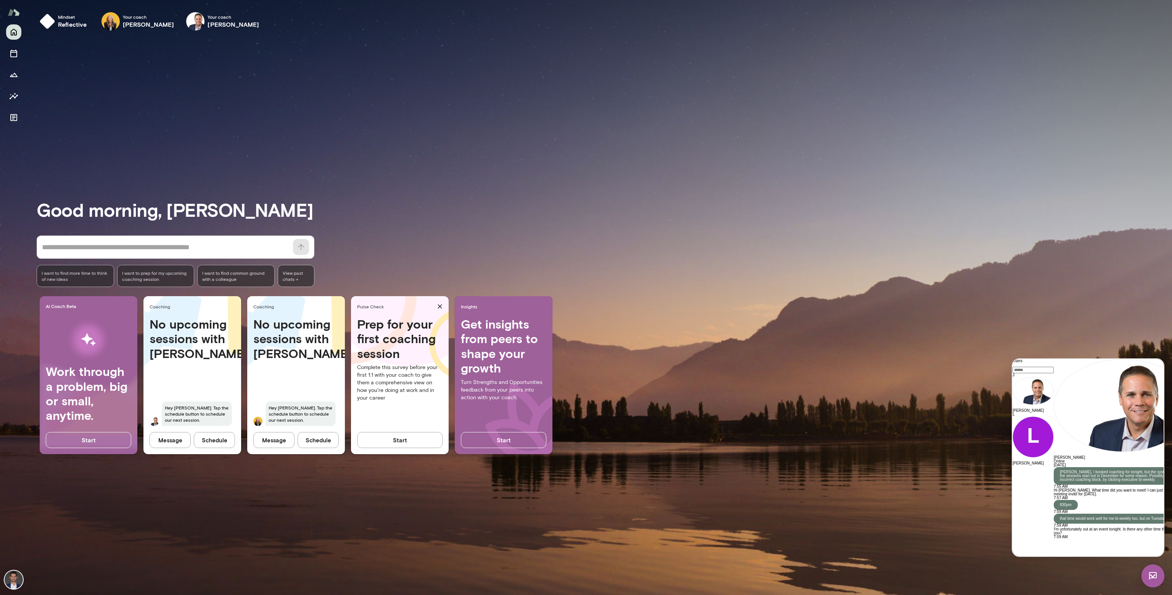
click at [1067, 539] on div at bounding box center [1123, 549] width 138 height 20
click at [403, 439] on button "Start" at bounding box center [399, 440] width 85 height 16
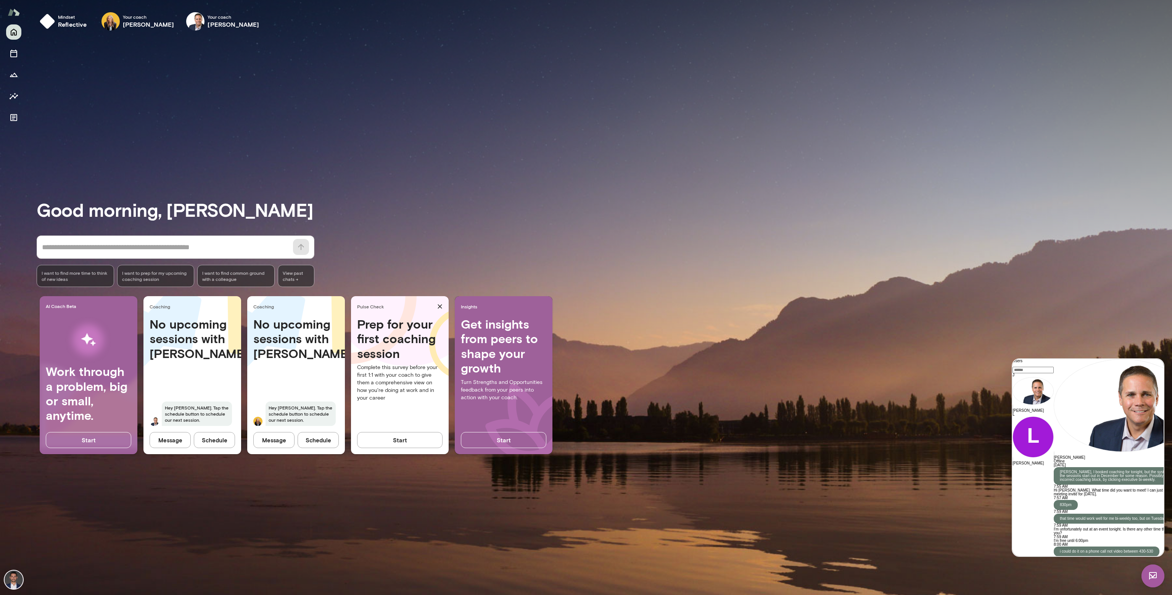
scroll to position [403, 0]
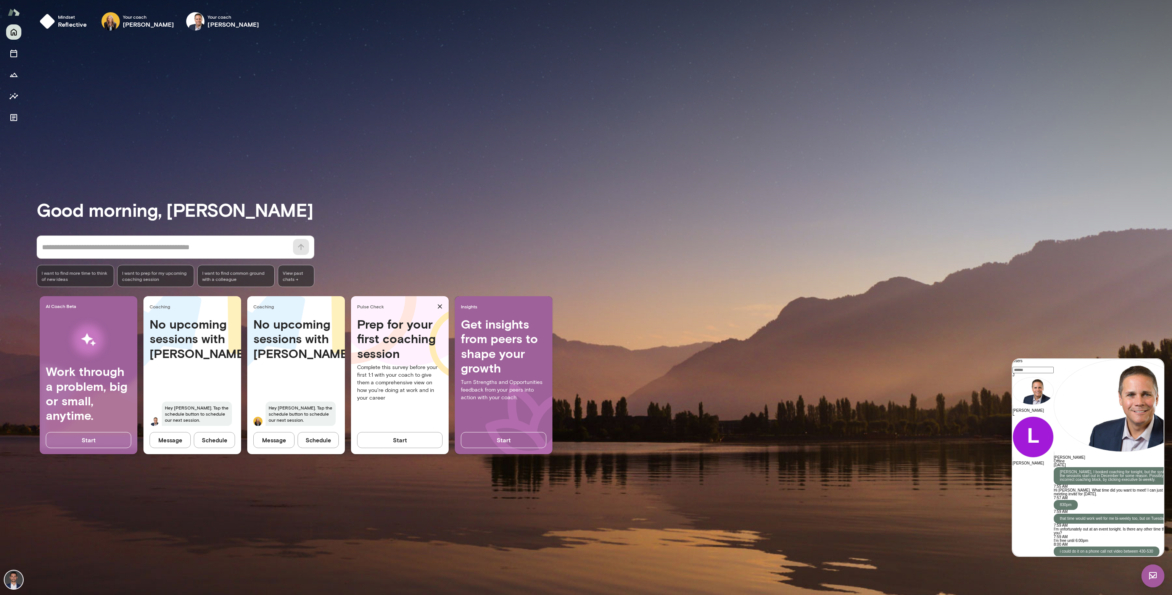
scroll to position [463, 0]
click at [6, 52] on button "Sessions" at bounding box center [13, 53] width 15 height 15
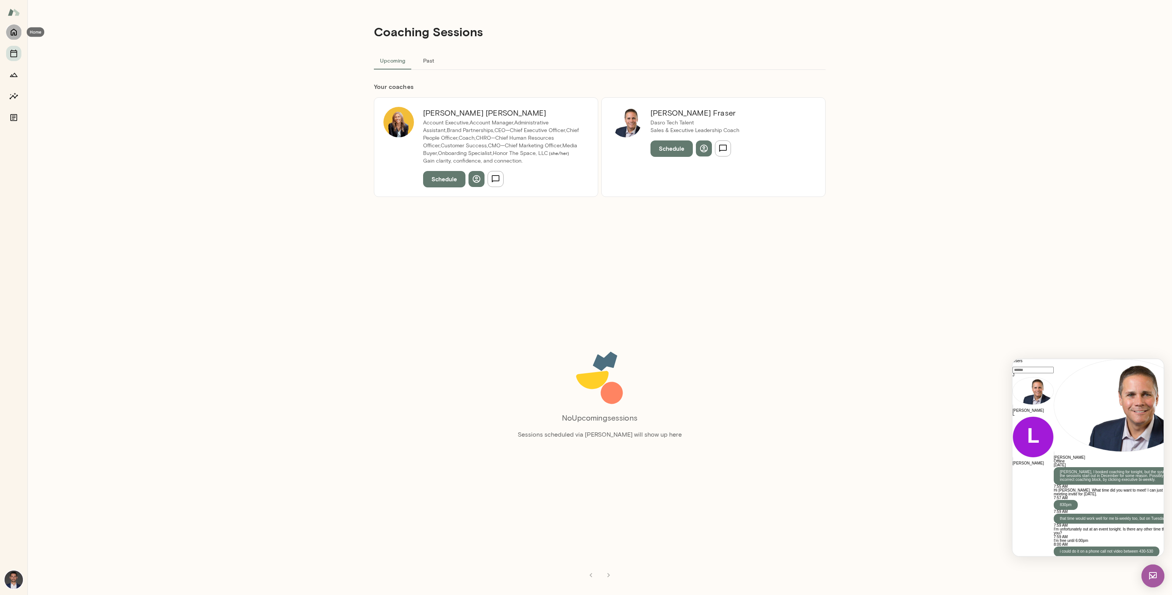
click at [12, 35] on icon "Home" at bounding box center [14, 32] width 6 height 7
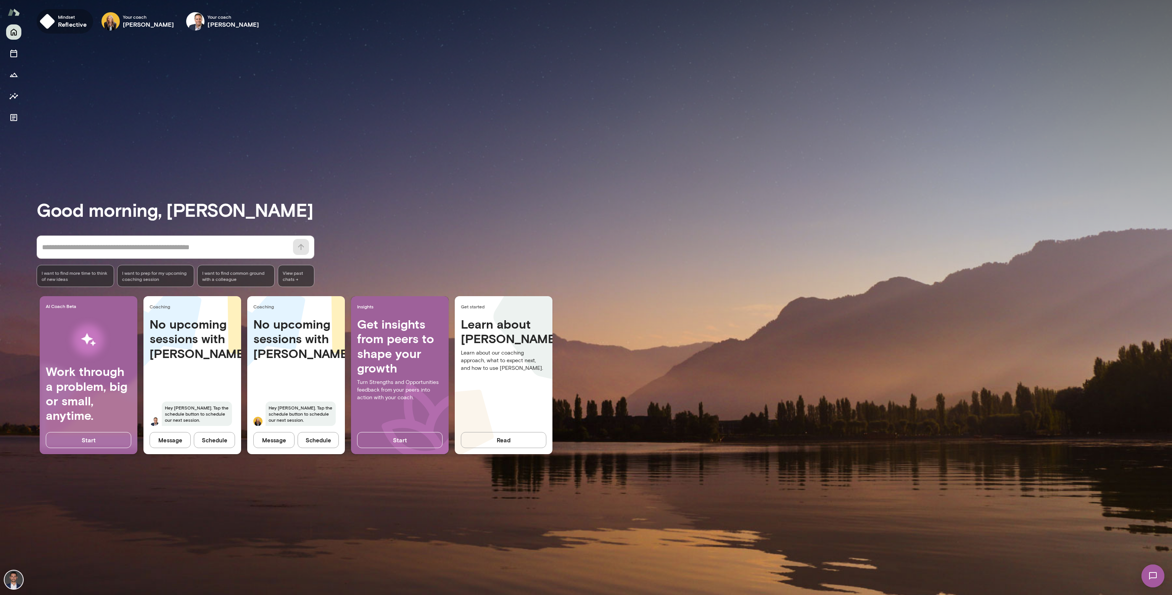
click at [61, 21] on h6 "reflective" at bounding box center [72, 24] width 29 height 9
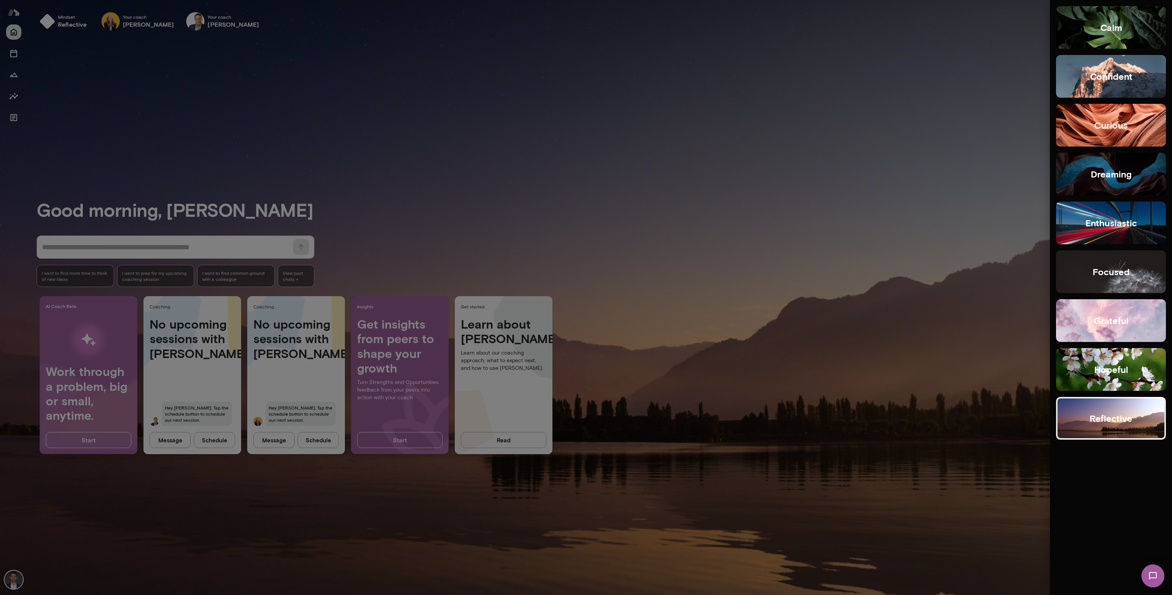
click at [1134, 234] on button "enthusiastic" at bounding box center [1111, 222] width 110 height 43
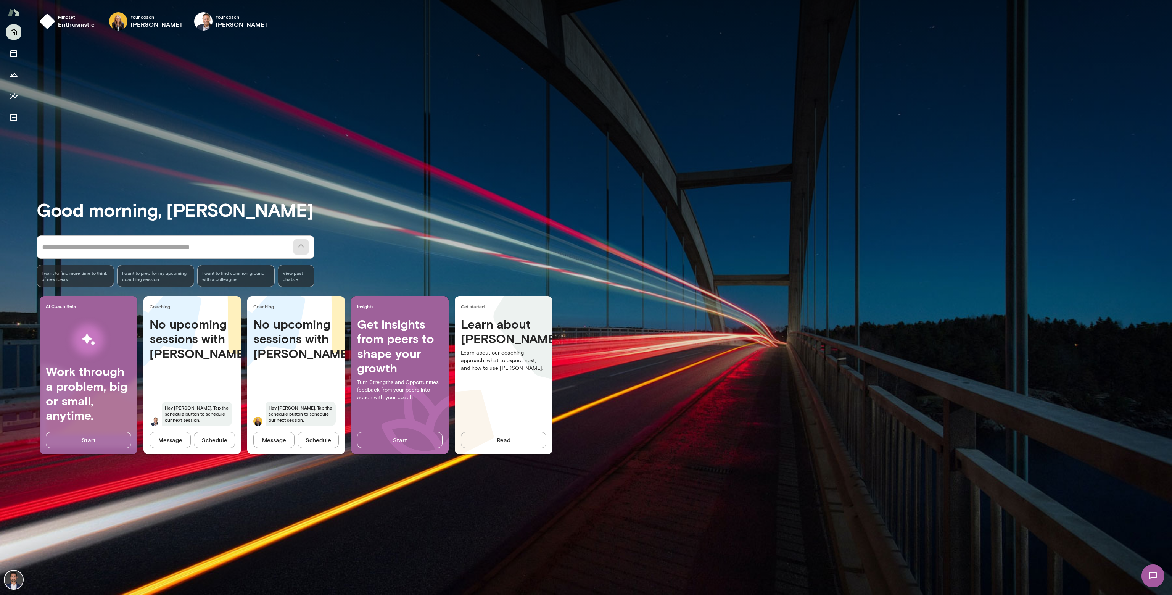
click at [13, 11] on img at bounding box center [14, 12] width 12 height 14
click at [23, 56] on div at bounding box center [13, 309] width 27 height 570
click at [10, 56] on icon "Sessions" at bounding box center [13, 53] width 9 height 9
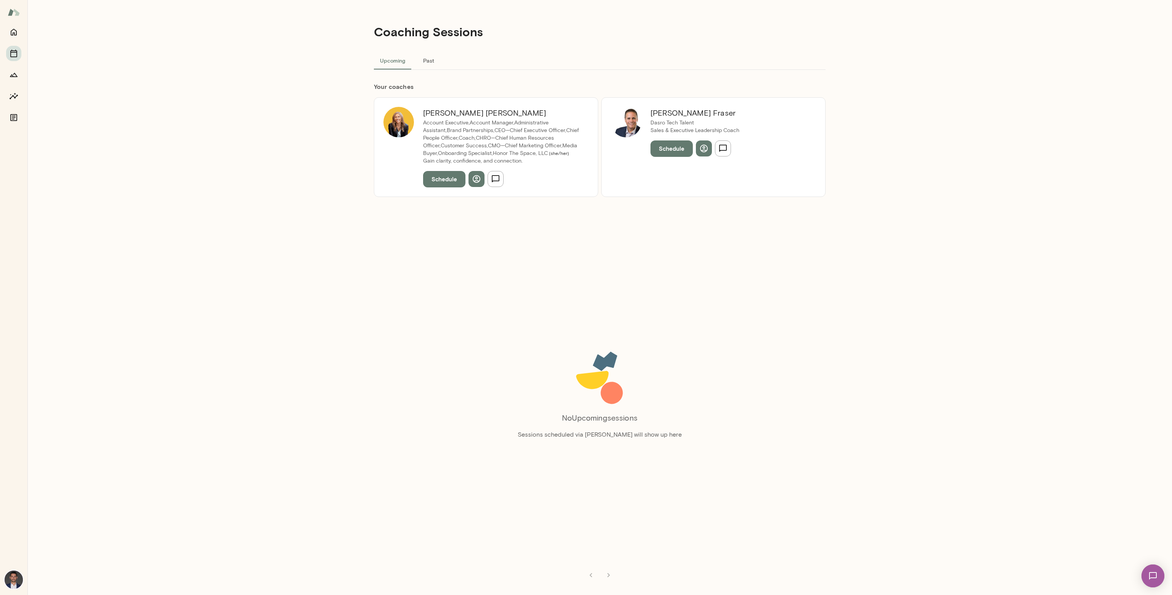
click at [433, 61] on button "Past" at bounding box center [428, 60] width 34 height 18
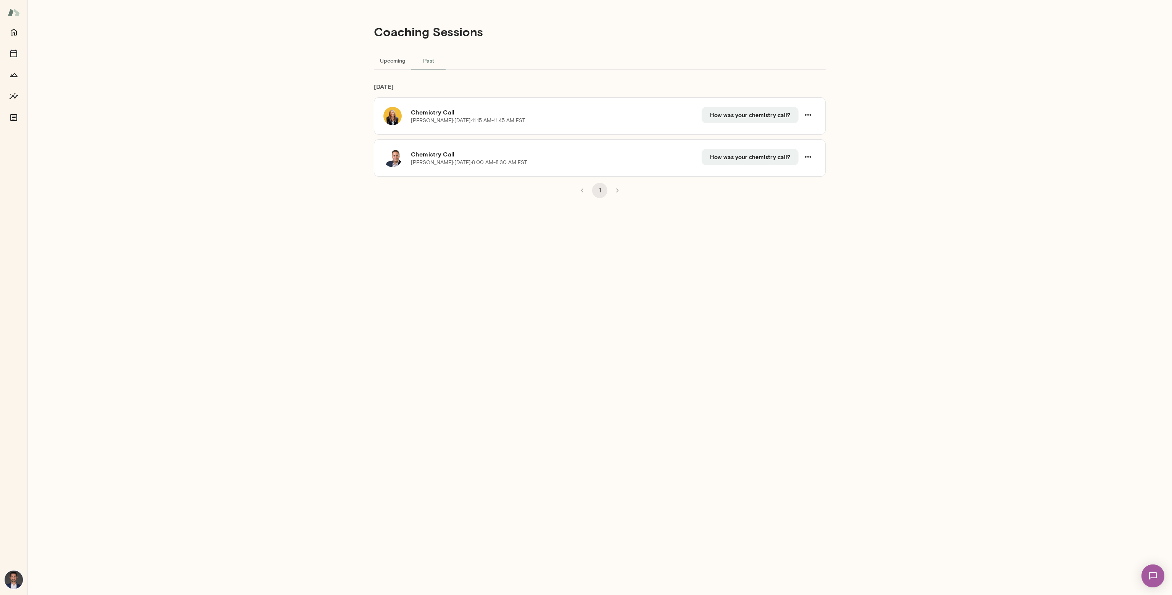
click at [395, 62] on button "Upcoming" at bounding box center [392, 60] width 37 height 18
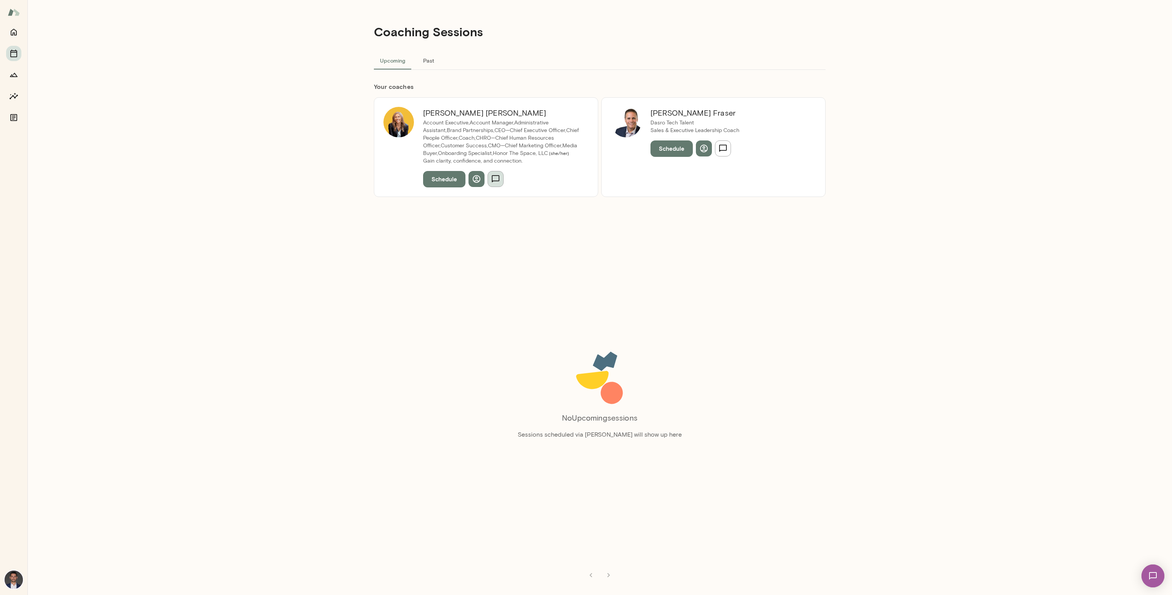
click at [497, 176] on icon "button" at bounding box center [495, 178] width 9 height 9
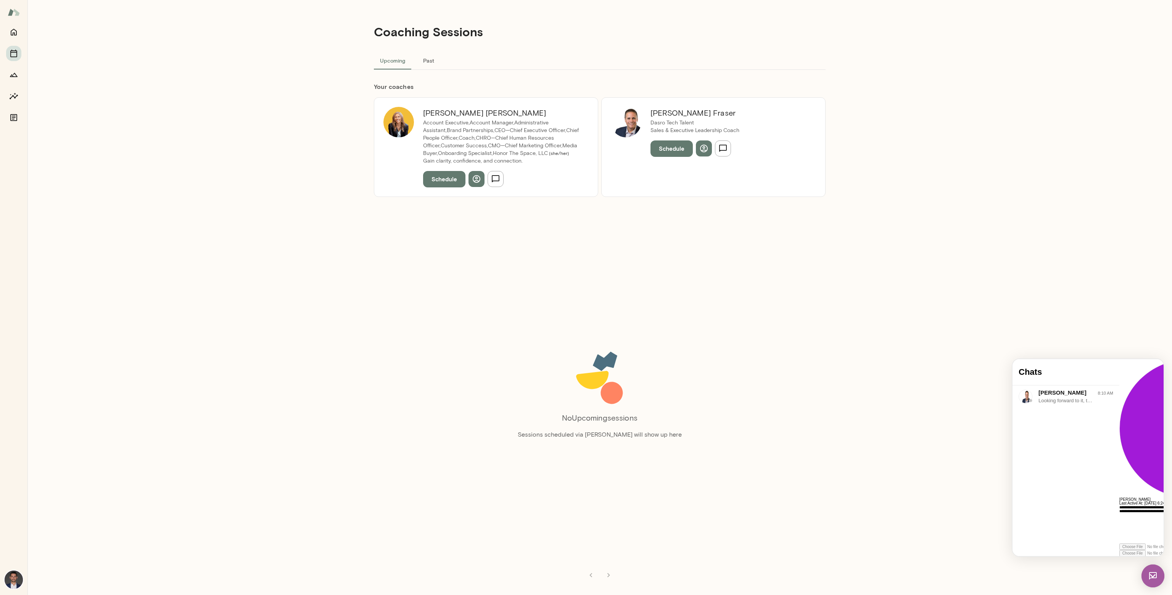
scroll to position [13, 0]
drag, startPoint x: 1134, startPoint y: 515, endPoint x: 2180, endPoint y: 904, distance: 1116.2
click at [1162, 544] on div "**********" at bounding box center [1188, 537] width 138 height 64
click at [1119, 569] on icon at bounding box center [1119, 569] width 0 height 0
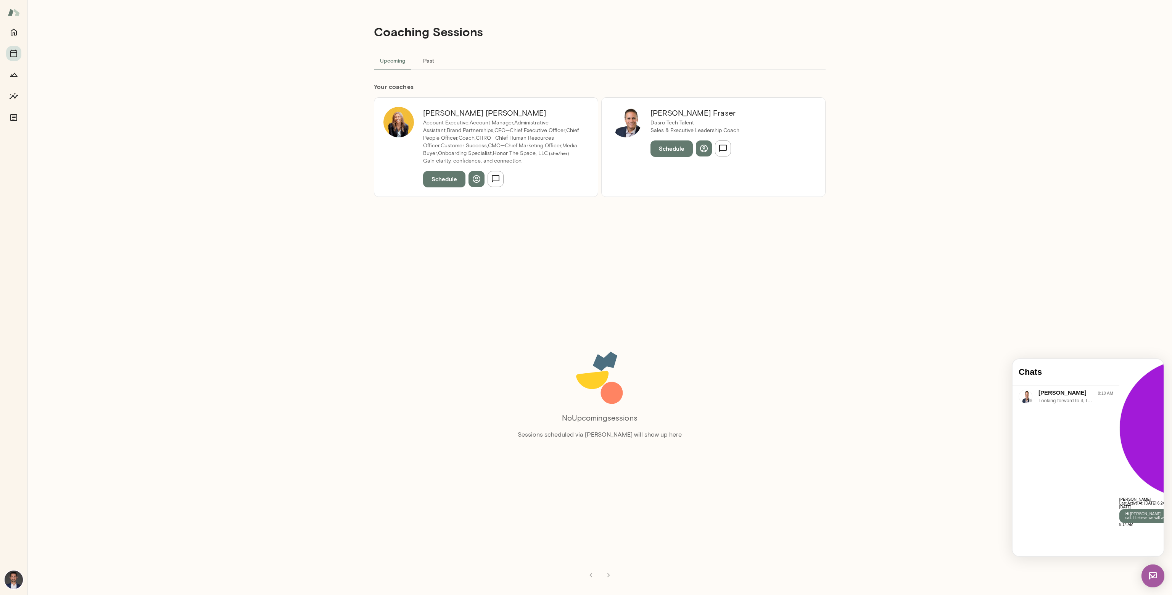
scroll to position [0, 0]
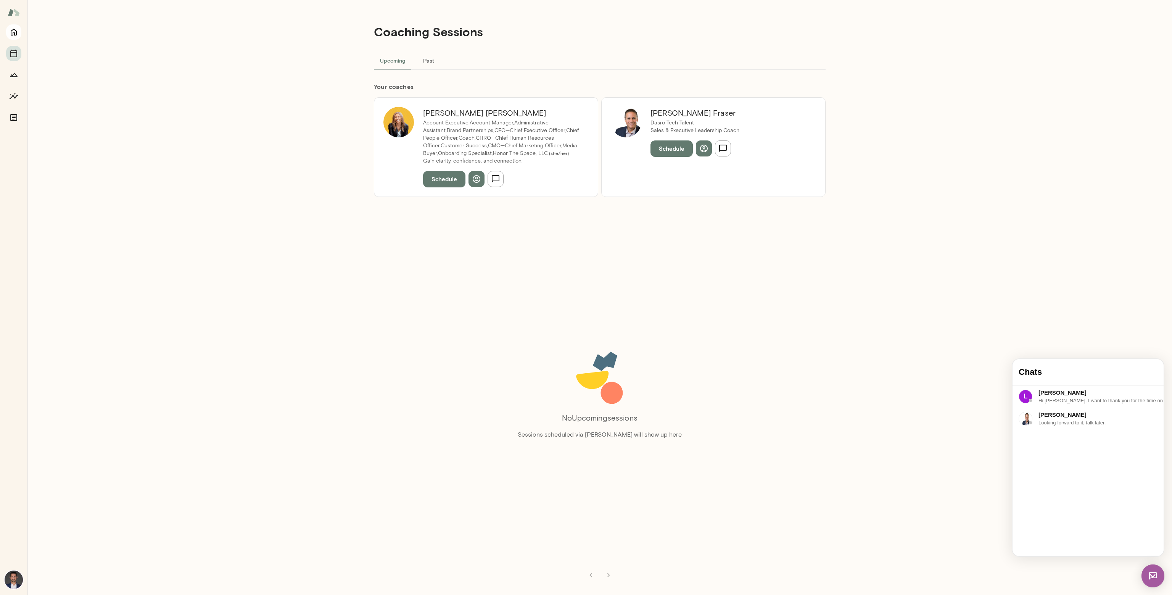
click at [15, 31] on icon "Home" at bounding box center [13, 31] width 9 height 9
